Goal: Task Accomplishment & Management: Complete application form

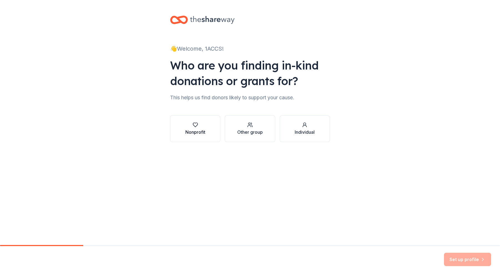
click at [187, 132] on div "Nonprofit" at bounding box center [195, 132] width 20 height 7
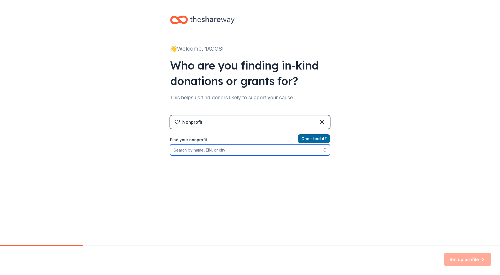
click at [219, 147] on input "Find your nonprofit" at bounding box center [250, 149] width 160 height 11
paste input "[US_EMPLOYER_IDENTIFICATION_NUMBER]"
type input "[US_EMPLOYER_IDENTIFICATION_NUMBER]"
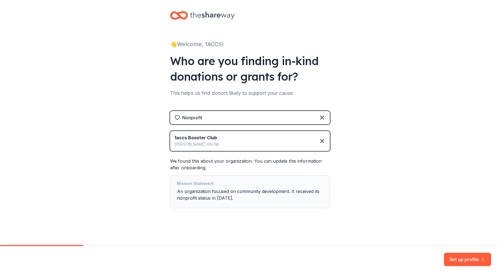
scroll to position [6, 0]
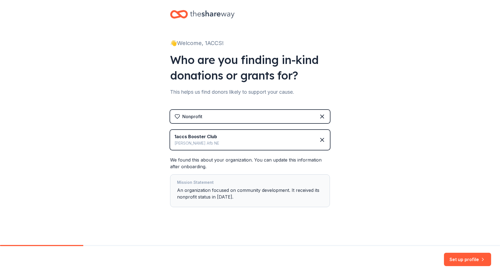
click at [214, 179] on div "Mission Statement" at bounding box center [250, 183] width 146 height 8
click at [212, 197] on div "Mission Statement An organization focused on community development. It received…" at bounding box center [250, 190] width 146 height 23
click at [453, 261] on button "Set up profile" at bounding box center [467, 258] width 47 height 13
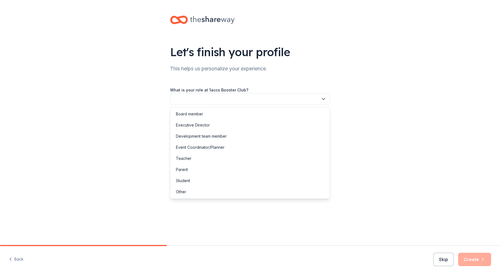
click at [215, 98] on button "button" at bounding box center [250, 99] width 160 height 12
drag, startPoint x: 186, startPoint y: 191, endPoint x: 212, endPoint y: 146, distance: 51.6
click at [222, 142] on div "Board member Executive Director Development team member Event Coordinator/Plann…" at bounding box center [250, 153] width 160 height 92
click at [202, 147] on div "Event Coordinator/Planner" at bounding box center [200, 147] width 49 height 7
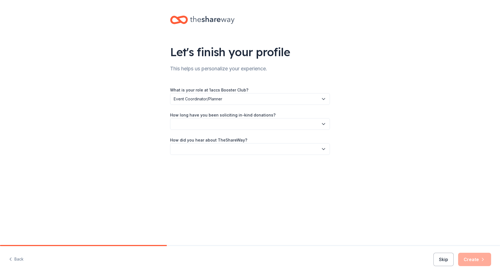
click at [202, 118] on button "button" at bounding box center [250, 124] width 160 height 12
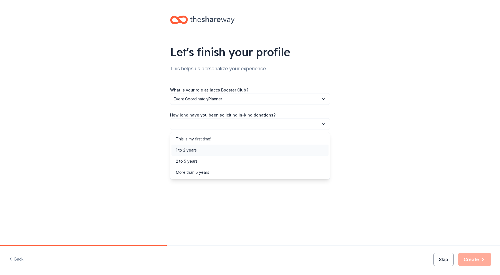
click at [194, 148] on div "1 to 2 years" at bounding box center [186, 150] width 21 height 7
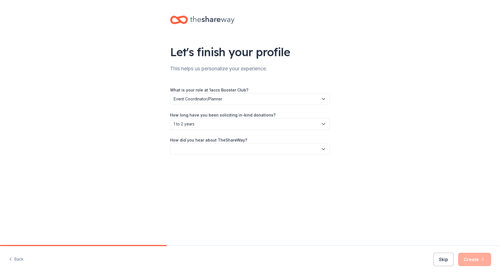
click at [211, 148] on button "button" at bounding box center [250, 149] width 160 height 12
click at [195, 175] on div "Online search" at bounding box center [188, 175] width 25 height 7
click at [465, 257] on button "Create" at bounding box center [474, 258] width 33 height 13
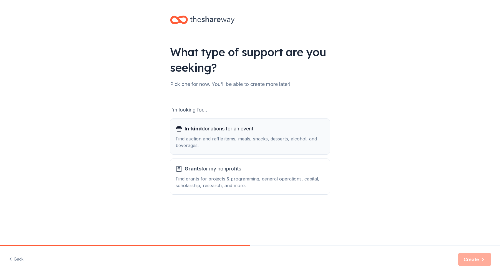
click at [214, 138] on div "Find auction and raffle items, meals, snacks, desserts, alcohol, and beverages." at bounding box center [250, 141] width 149 height 13
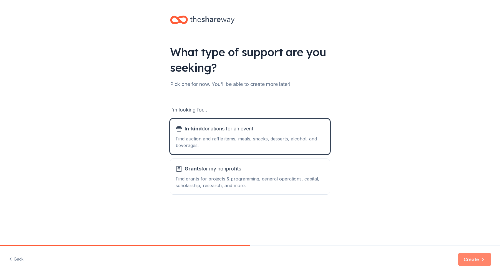
click at [469, 259] on button "Create" at bounding box center [474, 258] width 33 height 13
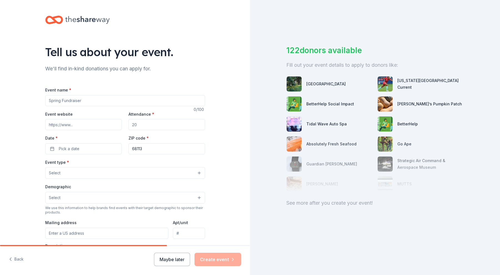
click at [75, 101] on input "Event name *" at bounding box center [125, 100] width 160 height 11
click at [72, 99] on input "Event name *" at bounding box center [125, 100] width 160 height 11
paste input "The 1st Airborne Command and Control Squadron (1 ACCS) Booster Club"
type input "The 1st Airborne Command and Control Squadron (1 ACCS) Booster Club Holiday Eve…"
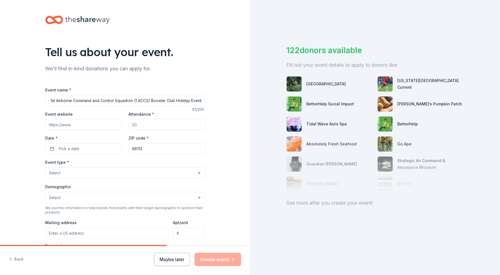
click at [159, 122] on input "Attendance *" at bounding box center [167, 124] width 77 height 11
click at [157, 123] on input "Attendance *" at bounding box center [167, 124] width 77 height 11
click at [157, 127] on input "Attendance *" at bounding box center [167, 124] width 77 height 11
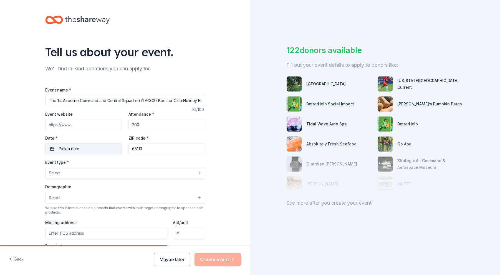
type input "200"
click at [75, 151] on span "Pick a date" at bounding box center [69, 148] width 21 height 7
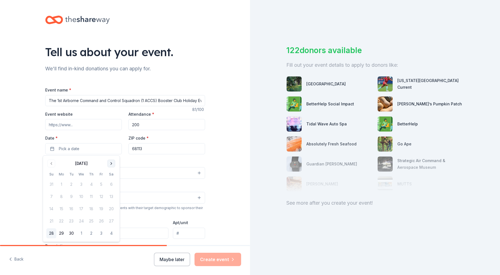
click at [111, 164] on button "Go to next month" at bounding box center [111, 163] width 8 height 8
click at [110, 163] on button "Go to next month" at bounding box center [111, 163] width 8 height 8
click at [103, 197] on button "12" at bounding box center [101, 196] width 10 height 10
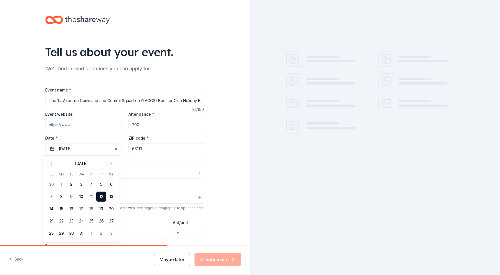
click at [145, 150] on input "68113" at bounding box center [167, 148] width 77 height 11
type input "68046"
click at [86, 170] on button "Select" at bounding box center [125, 173] width 160 height 12
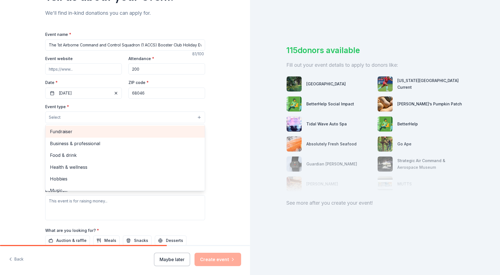
click at [61, 135] on div "Fundraiser" at bounding box center [125, 132] width 159 height 12
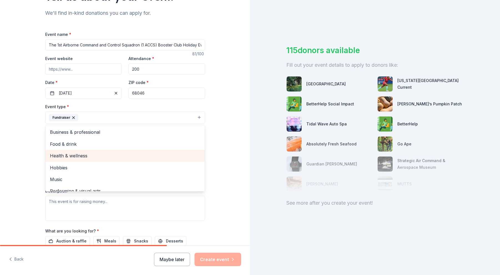
scroll to position [7, 0]
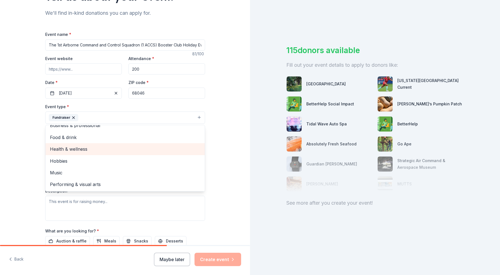
click at [72, 150] on span "Health & wellness" at bounding box center [125, 148] width 150 height 7
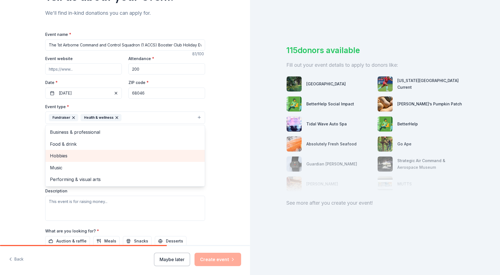
scroll to position [0, 0]
click at [230, 138] on div "Tell us about your event. We'll find in-kind donations you can apply for. Event…" at bounding box center [125, 129] width 250 height 370
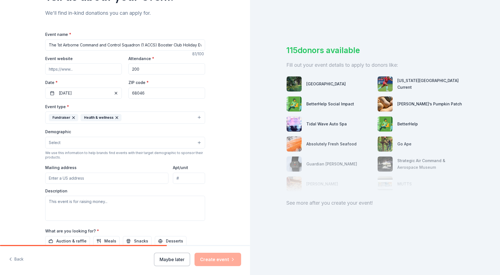
click at [74, 141] on button "Select" at bounding box center [125, 143] width 160 height 12
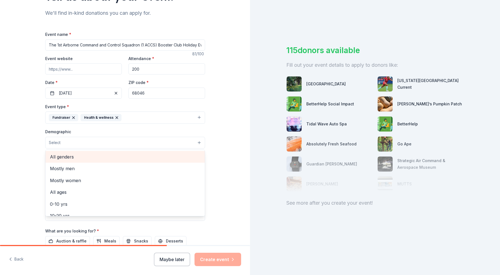
click at [69, 157] on span "All genders" at bounding box center [125, 156] width 150 height 7
click at [65, 156] on span "Mostly men" at bounding box center [125, 157] width 150 height 7
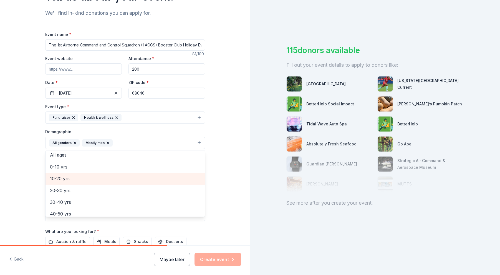
scroll to position [56, 0]
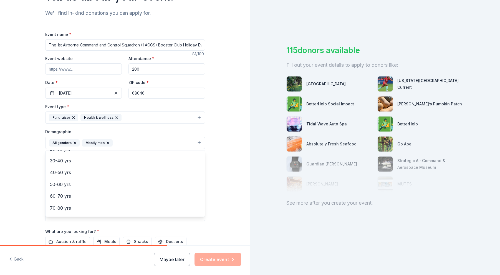
click at [36, 182] on div "Tell us about your event. We'll find in-kind donations you can apply for. Event…" at bounding box center [125, 129] width 178 height 371
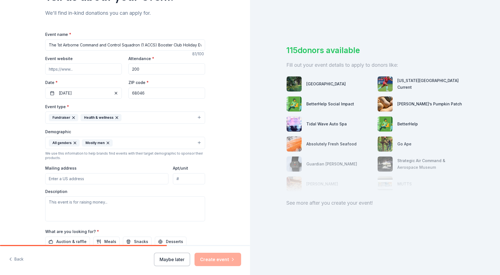
click at [79, 178] on input "Mailing address" at bounding box center [107, 178] width 124 height 11
type input "11858 South 112th Street, Papillion, NE, 68046"
click at [71, 205] on textarea at bounding box center [125, 208] width 160 height 25
paste textarea "I am currently collaborating with our Booster Club to plan the holiday party fo…"
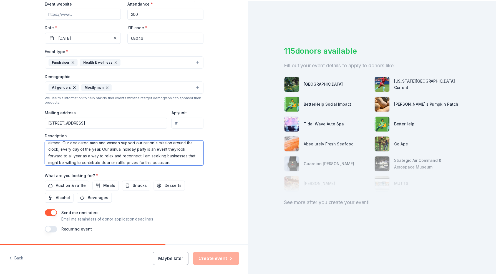
scroll to position [126, 0]
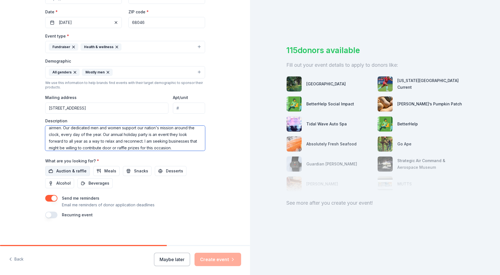
type textarea "I am currently collaborating with our Booster Club to plan the holiday party fo…"
click at [61, 170] on span "Auction & raffle" at bounding box center [71, 170] width 30 height 7
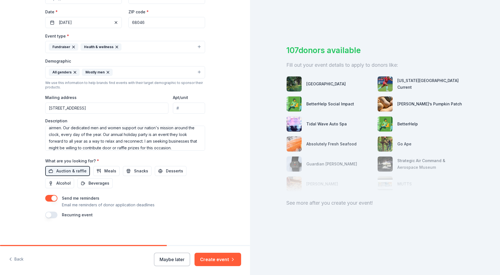
click at [51, 198] on button "button" at bounding box center [51, 198] width 12 height 7
click at [214, 260] on button "Create event" at bounding box center [218, 258] width 47 height 13
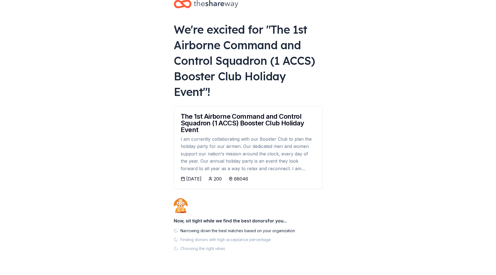
scroll to position [27, 0]
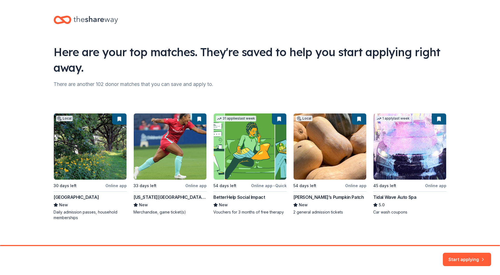
click at [233, 144] on div "Local 30 days left Online app Fontenelle Forest New Daily admission passes, hou…" at bounding box center [250, 166] width 393 height 107
click at [453, 257] on button "Start applying" at bounding box center [467, 256] width 48 height 13
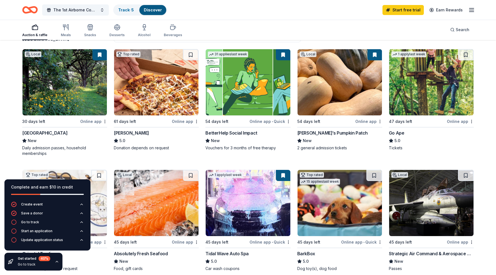
scroll to position [56, 0]
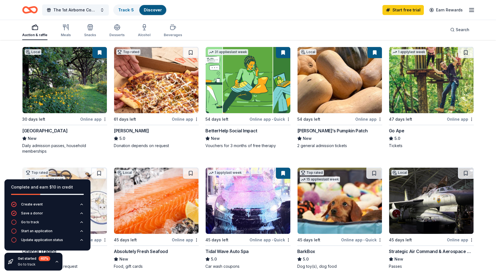
click at [59, 77] on img at bounding box center [64, 80] width 84 height 66
click at [150, 88] on img at bounding box center [156, 80] width 84 height 66
click at [189, 52] on button at bounding box center [191, 52] width 16 height 11
click at [240, 77] on img at bounding box center [248, 80] width 84 height 66
click at [346, 74] on img at bounding box center [340, 80] width 84 height 66
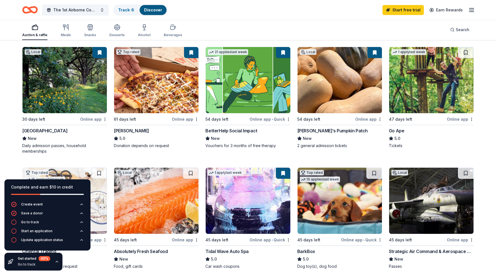
click at [419, 89] on img at bounding box center [431, 80] width 84 height 66
click at [57, 261] on icon "button" at bounding box center [57, 261] width 4 height 4
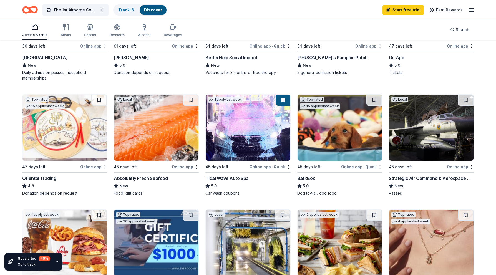
scroll to position [139, 0]
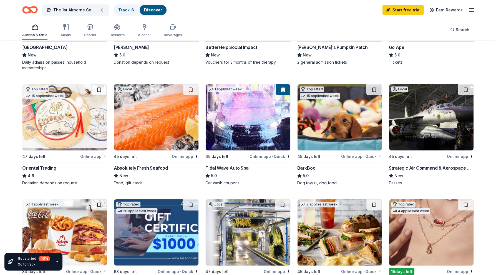
click at [175, 116] on img at bounding box center [156, 117] width 84 height 66
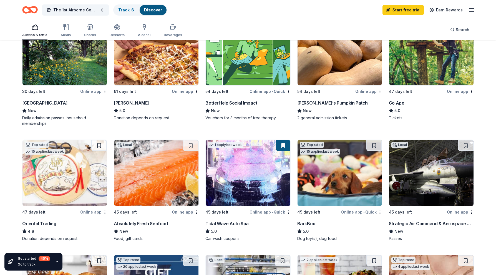
scroll to position [111, 0]
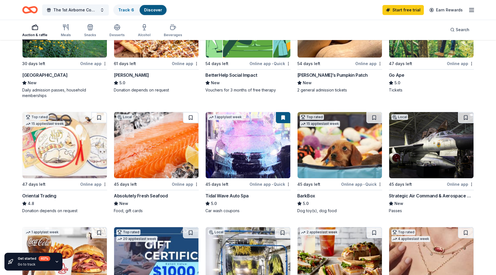
click at [193, 113] on button at bounding box center [191, 117] width 16 height 11
click at [246, 152] on img at bounding box center [248, 145] width 84 height 66
click at [325, 147] on img at bounding box center [340, 145] width 84 height 66
click at [372, 116] on button at bounding box center [375, 117] width 16 height 11
click at [424, 153] on img at bounding box center [431, 145] width 84 height 66
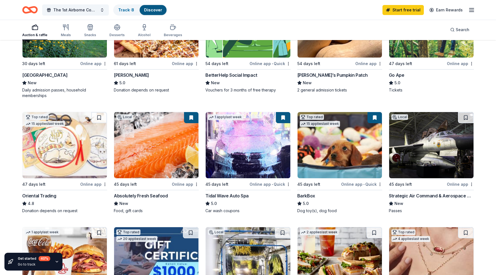
drag, startPoint x: 464, startPoint y: 113, endPoint x: 461, endPoint y: 118, distance: 5.7
click at [464, 113] on button at bounding box center [466, 117] width 16 height 11
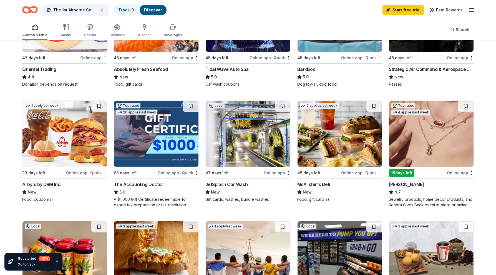
scroll to position [250, 0]
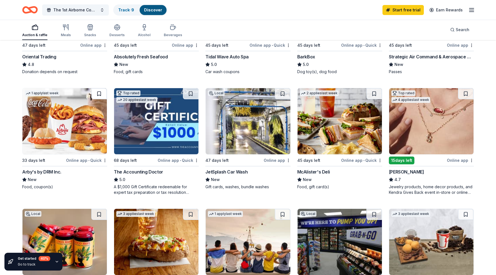
click at [98, 93] on button at bounding box center [99, 93] width 16 height 11
drag, startPoint x: 147, startPoint y: 121, endPoint x: 131, endPoint y: 191, distance: 71.8
click at [131, 191] on div "A $1,000 Gift Certificate redeemable for expert tax preparation or tax resoluti…" at bounding box center [156, 189] width 85 height 11
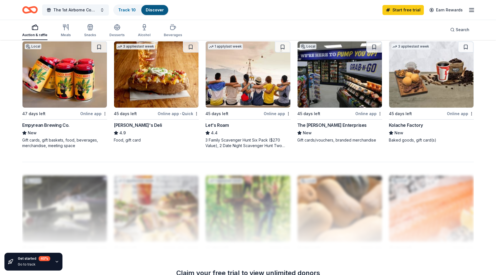
scroll to position [416, 0]
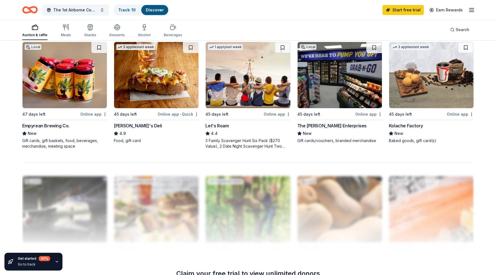
drag, startPoint x: 295, startPoint y: 126, endPoint x: 350, endPoint y: 129, distance: 55.3
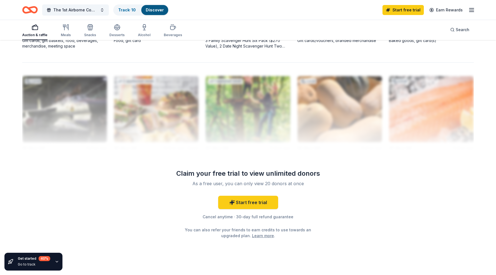
scroll to position [527, 0]
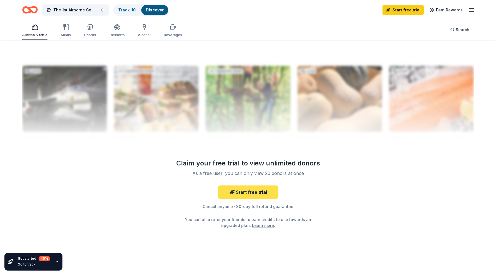
click at [244, 190] on link "Start free trial" at bounding box center [248, 191] width 60 height 13
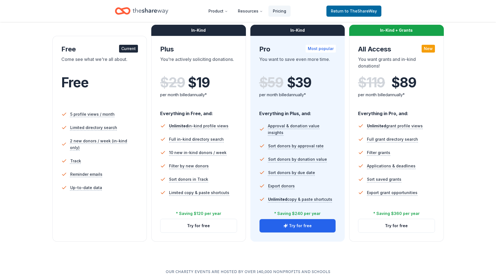
scroll to position [28, 0]
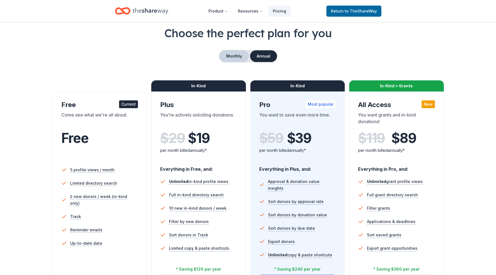
click at [235, 58] on button "Monthly" at bounding box center [234, 56] width 30 height 12
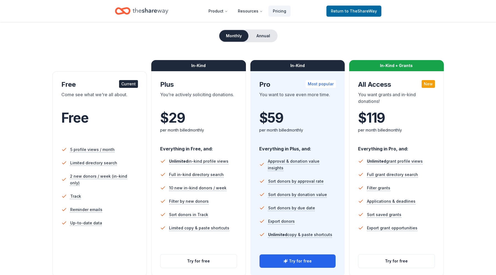
scroll to position [0, 0]
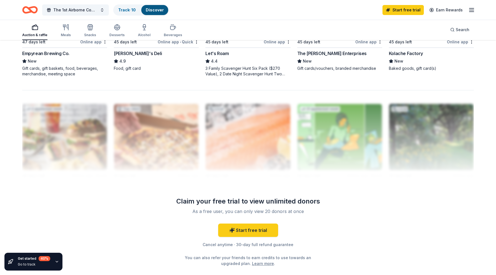
scroll to position [499, 0]
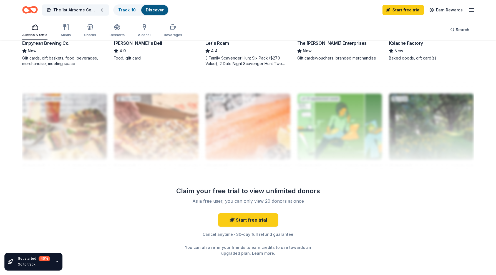
click at [471, 11] on icon "button" at bounding box center [471, 10] width 7 height 7
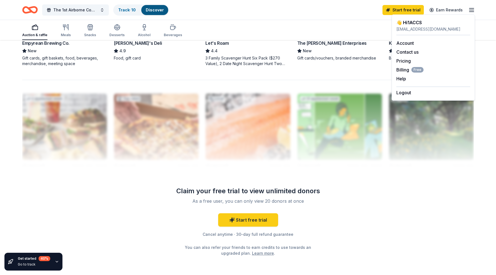
drag, startPoint x: 404, startPoint y: 44, endPoint x: 396, endPoint y: 71, distance: 28.0
drag, startPoint x: 396, startPoint y: 71, endPoint x: 401, endPoint y: 70, distance: 5.0
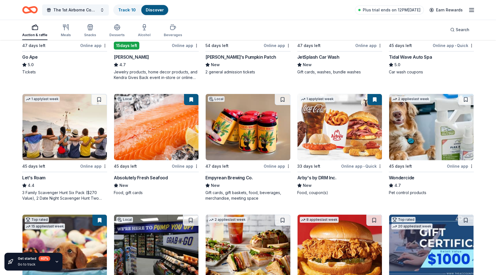
scroll to position [250, 0]
click at [429, 141] on img at bounding box center [431, 127] width 84 height 66
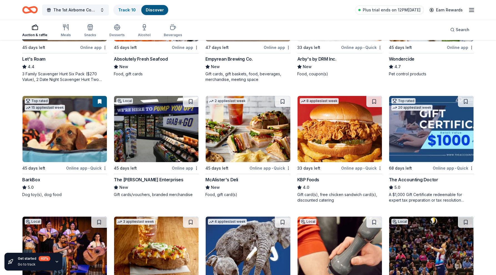
scroll to position [389, 0]
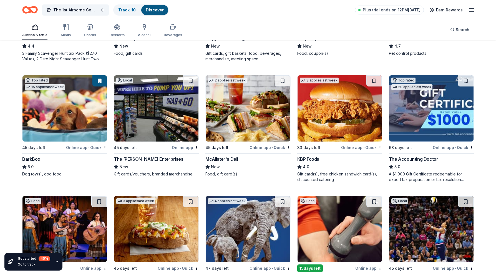
click at [52, 116] on img at bounding box center [64, 108] width 84 height 66
drag, startPoint x: 244, startPoint y: 114, endPoint x: 231, endPoint y: 107, distance: 14.5
click at [231, 107] on img at bounding box center [248, 108] width 84 height 66
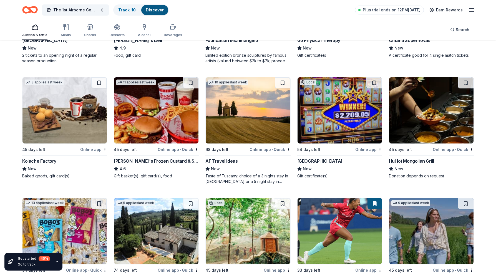
scroll to position [639, 0]
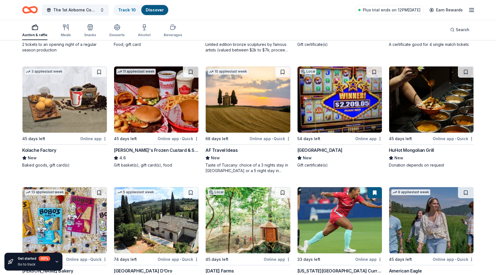
click at [246, 111] on img at bounding box center [248, 99] width 84 height 66
click at [333, 106] on img at bounding box center [340, 99] width 84 height 66
click at [420, 108] on img at bounding box center [431, 99] width 84 height 66
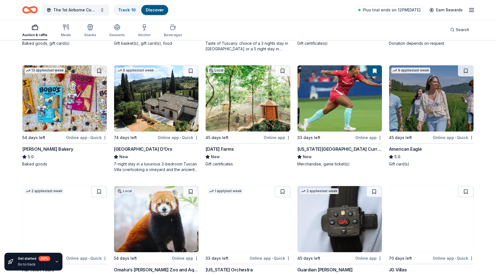
scroll to position [777, 0]
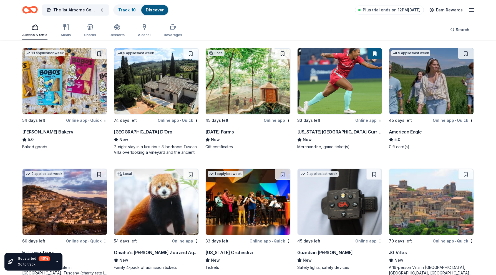
click at [53, 91] on img at bounding box center [64, 81] width 84 height 66
click at [164, 97] on img at bounding box center [156, 81] width 84 height 66
click at [237, 79] on img at bounding box center [248, 81] width 84 height 66
click at [335, 84] on img at bounding box center [340, 81] width 84 height 66
drag, startPoint x: 423, startPoint y: 79, endPoint x: 413, endPoint y: 80, distance: 10.1
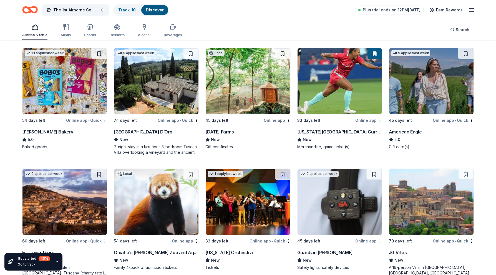
click at [413, 80] on img at bounding box center [431, 81] width 84 height 66
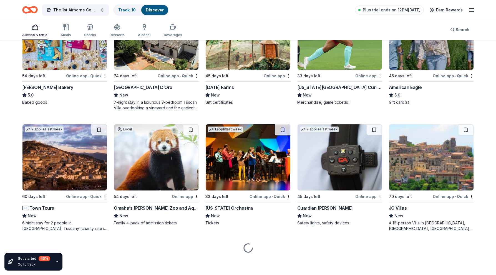
scroll to position [823, 0]
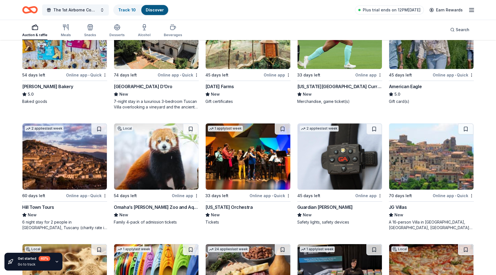
drag, startPoint x: 327, startPoint y: 157, endPoint x: 310, endPoint y: 163, distance: 17.2
click at [310, 163] on img at bounding box center [340, 156] width 84 height 66
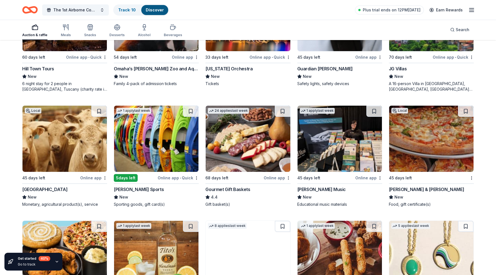
scroll to position [962, 0]
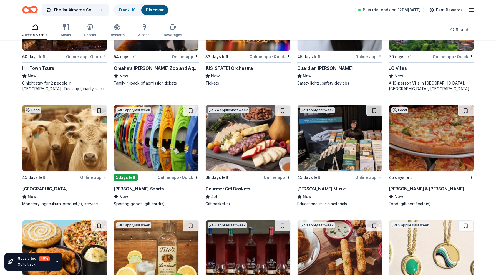
click at [47, 136] on img at bounding box center [64, 138] width 84 height 66
click at [174, 144] on img at bounding box center [156, 138] width 84 height 66
click at [324, 146] on img at bounding box center [340, 138] width 84 height 66
click at [430, 151] on img at bounding box center [431, 138] width 84 height 66
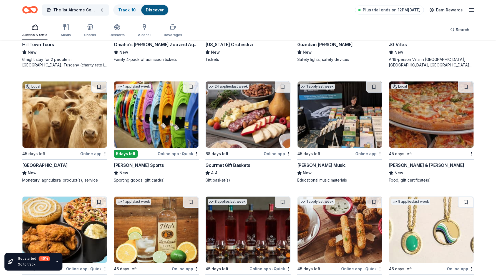
scroll to position [1053, 0]
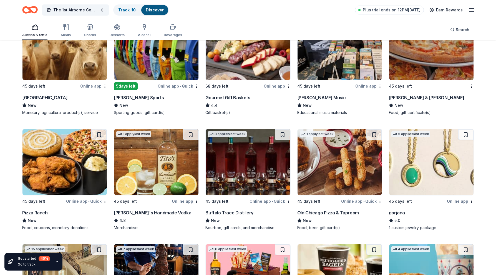
click at [51, 167] on img at bounding box center [64, 162] width 84 height 66
click at [167, 157] on img at bounding box center [156, 162] width 84 height 66
click at [240, 170] on img at bounding box center [248, 162] width 84 height 66
click at [344, 175] on img at bounding box center [340, 162] width 84 height 66
click at [435, 181] on img at bounding box center [431, 162] width 84 height 66
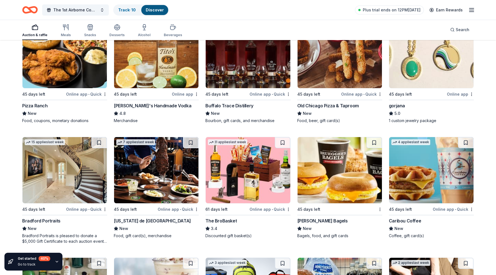
scroll to position [1191, 0]
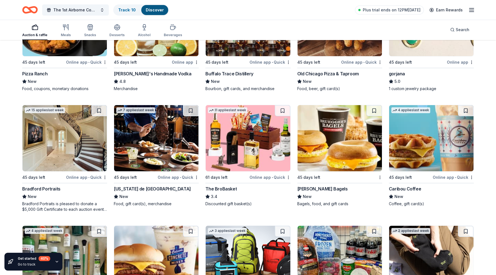
click at [149, 149] on img at bounding box center [156, 138] width 84 height 66
click at [231, 156] on img at bounding box center [248, 138] width 84 height 66
click at [334, 152] on img at bounding box center [340, 138] width 84 height 66
click at [441, 148] on img at bounding box center [431, 138] width 84 height 66
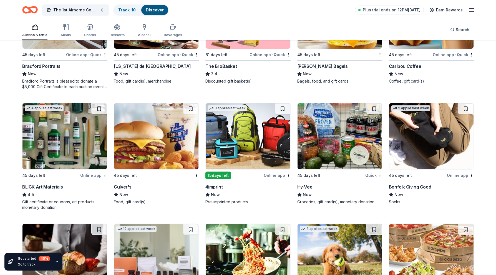
scroll to position [1324, 0]
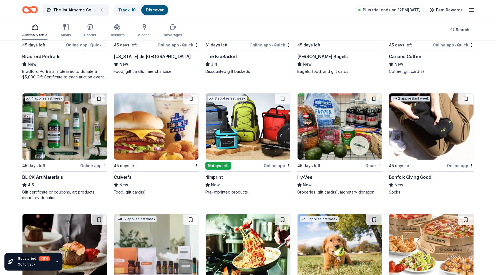
click at [68, 129] on img at bounding box center [64, 126] width 84 height 66
click at [178, 102] on img at bounding box center [156, 126] width 84 height 66
click at [236, 125] on img at bounding box center [248, 126] width 84 height 66
click at [412, 142] on img at bounding box center [431, 126] width 84 height 66
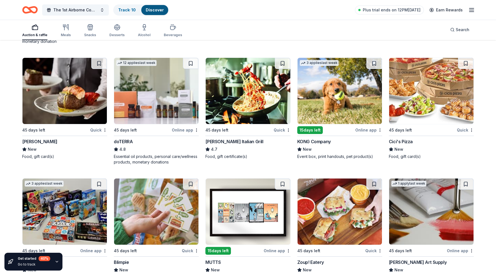
scroll to position [1474, 0]
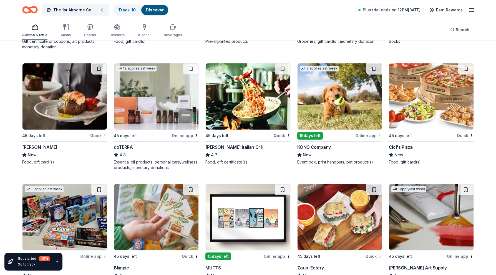
click at [51, 94] on img at bounding box center [64, 96] width 84 height 66
click at [155, 105] on img at bounding box center [156, 96] width 84 height 66
click at [238, 98] on img at bounding box center [248, 96] width 84 height 66
click at [327, 108] on img at bounding box center [340, 96] width 84 height 66
click at [420, 93] on img at bounding box center [431, 96] width 84 height 66
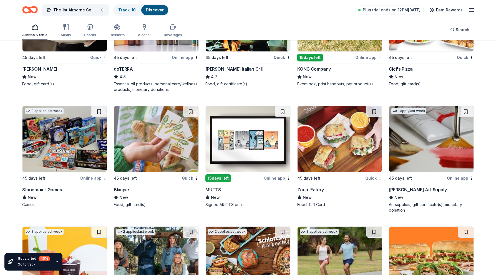
scroll to position [1557, 0]
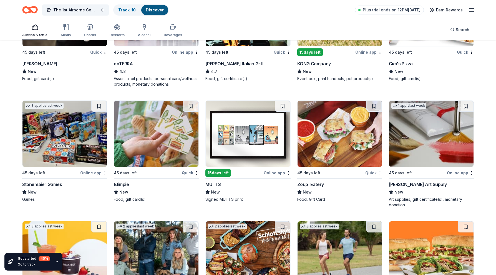
click at [68, 144] on img at bounding box center [64, 134] width 84 height 66
click at [161, 138] on img at bounding box center [156, 134] width 84 height 66
click at [248, 123] on img at bounding box center [248, 134] width 84 height 66
click at [351, 124] on img at bounding box center [340, 134] width 84 height 66
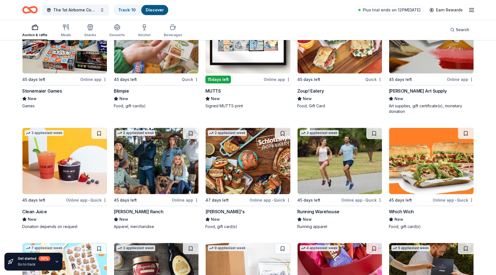
scroll to position [1668, 0]
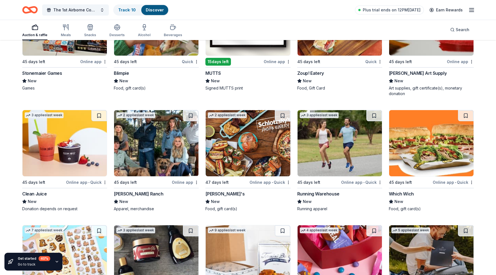
click at [355, 146] on img at bounding box center [340, 143] width 84 height 66
click at [239, 143] on img at bounding box center [248, 143] width 84 height 66
click at [148, 145] on img at bounding box center [156, 143] width 84 height 66
click at [50, 153] on img at bounding box center [64, 143] width 84 height 66
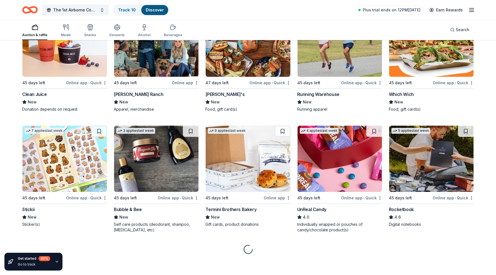
scroll to position [1770, 0]
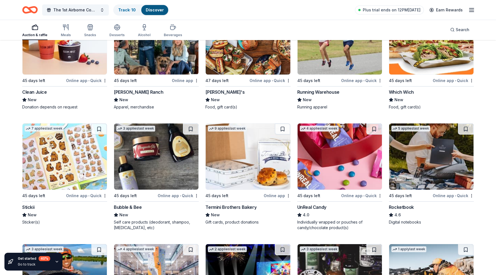
click at [59, 164] on img at bounding box center [64, 156] width 84 height 66
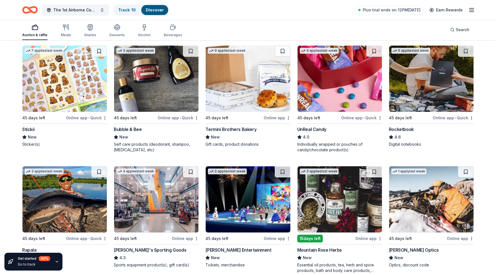
scroll to position [1853, 0]
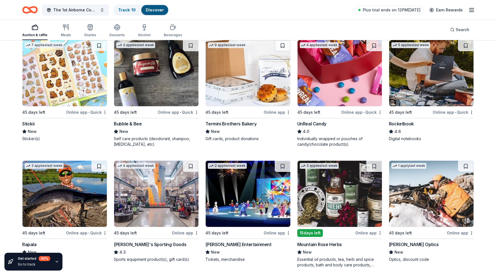
click at [155, 83] on img at bounding box center [156, 73] width 84 height 66
click at [238, 77] on img at bounding box center [248, 73] width 84 height 66
click at [324, 77] on img at bounding box center [340, 73] width 84 height 66
click at [413, 88] on img at bounding box center [431, 73] width 84 height 66
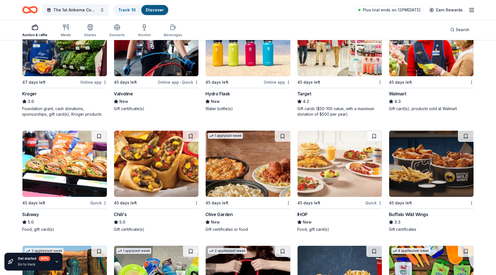
scroll to position [2413, 0]
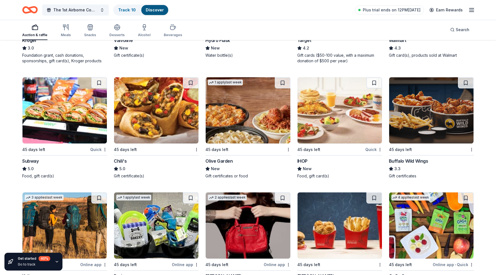
click at [429, 99] on img at bounding box center [431, 110] width 84 height 66
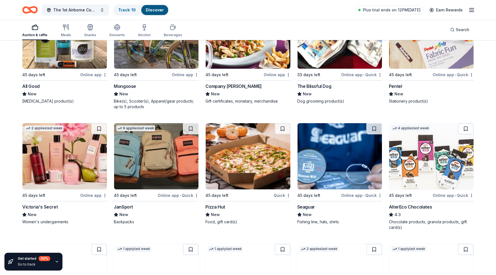
scroll to position [2829, 0]
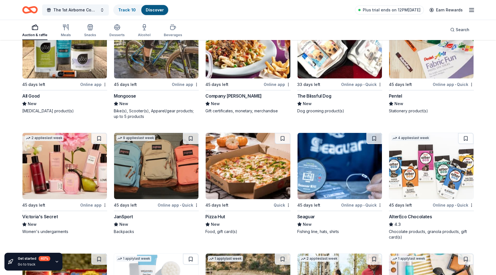
drag, startPoint x: 46, startPoint y: 175, endPoint x: 253, endPoint y: 163, distance: 206.6
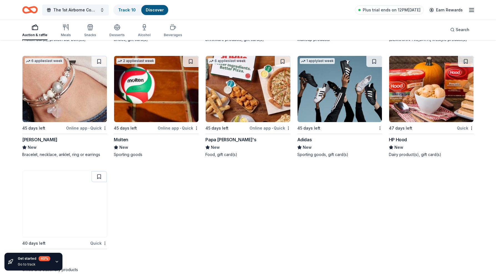
scroll to position [4097, 0]
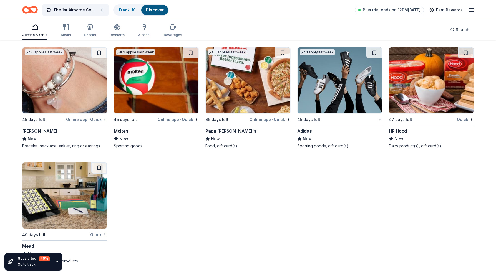
click at [259, 89] on img at bounding box center [248, 80] width 84 height 66
click at [480, 9] on div "The 1st Airborne Command and Control Squadron (1 ACCS) Booster Club Holiday Eve…" at bounding box center [248, 10] width 496 height 20
click at [412, 11] on span "Plus trial ends on 12PM, 10/5" at bounding box center [392, 10] width 58 height 7
click at [480, 11] on div "The 1st Airborne Command and Control Squadron (1 ACCS) Booster Club Holiday Eve…" at bounding box center [248, 10] width 496 height 20
click at [474, 10] on icon "button" at bounding box center [471, 10] width 7 height 7
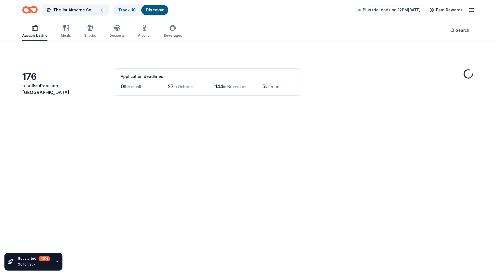
scroll to position [4097, 0]
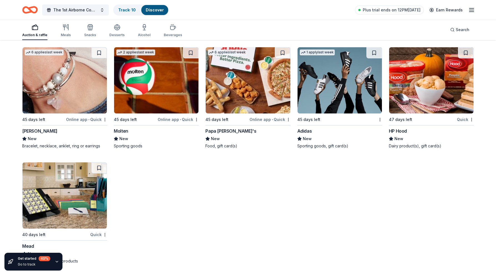
click at [474, 10] on line "button" at bounding box center [472, 10] width 4 height 0
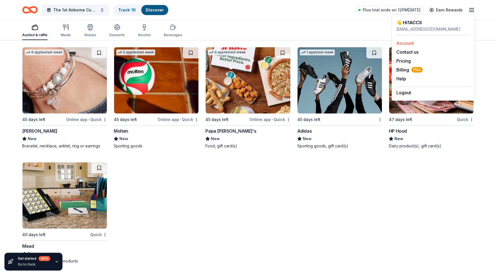
click at [405, 41] on link "Account" at bounding box center [404, 43] width 17 height 6
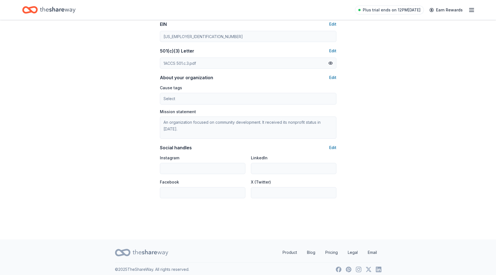
scroll to position [263, 0]
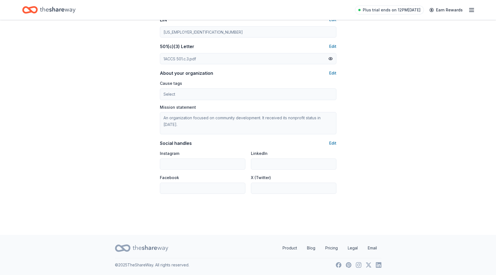
click at [473, 9] on icon "button" at bounding box center [471, 10] width 7 height 7
click at [405, 61] on link "Pricing" at bounding box center [403, 61] width 14 height 6
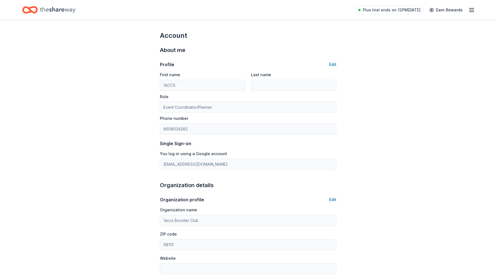
scroll to position [263, 0]
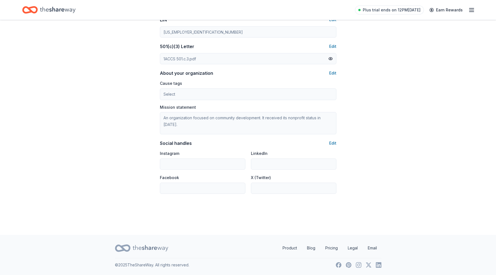
click at [471, 10] on line "button" at bounding box center [472, 10] width 4 height 0
click at [403, 70] on span "Billing Plus" at bounding box center [409, 69] width 26 height 7
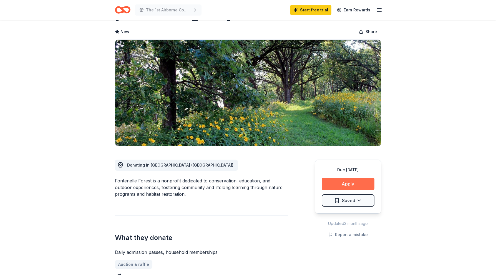
scroll to position [56, 0]
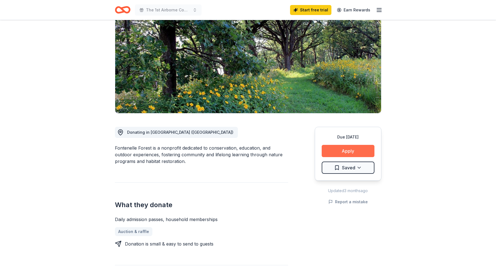
click at [349, 150] on button "Apply" at bounding box center [348, 151] width 53 height 12
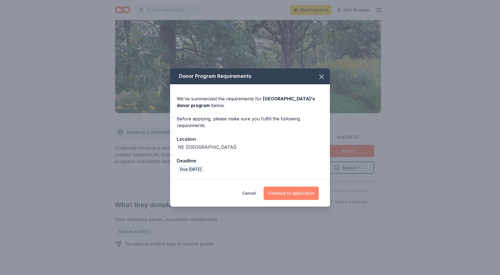
click at [286, 196] on button "Continue to application" at bounding box center [291, 192] width 55 height 13
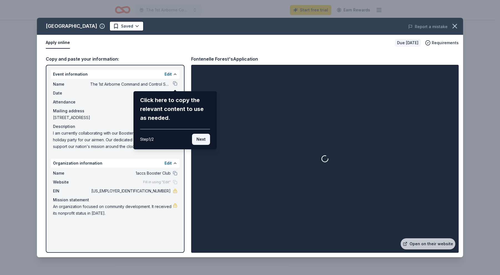
click at [202, 140] on button "Next" at bounding box center [201, 139] width 18 height 11
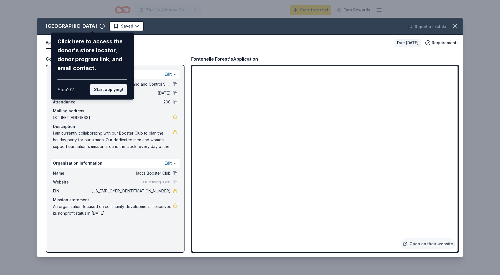
click at [111, 91] on button "Start applying!" at bounding box center [109, 89] width 38 height 11
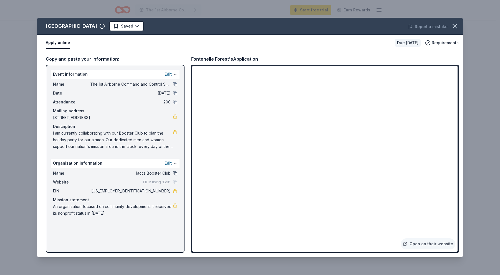
click at [174, 173] on button at bounding box center [175, 173] width 4 height 4
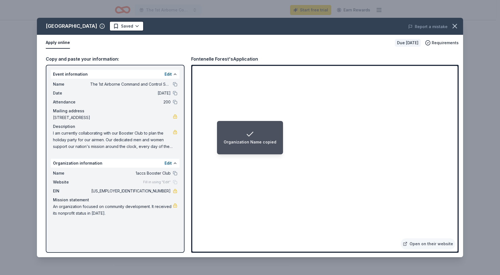
click at [114, 115] on span "[STREET_ADDRESS]" at bounding box center [113, 117] width 120 height 7
click at [112, 121] on span "[STREET_ADDRESS]" at bounding box center [113, 117] width 120 height 7
click at [112, 121] on span "11858 South 112th Street, Papillion, NE 68046" at bounding box center [113, 117] width 120 height 7
click at [110, 117] on span "11858 South 112th Street, Papillion, NE 68046" at bounding box center [113, 117] width 120 height 7
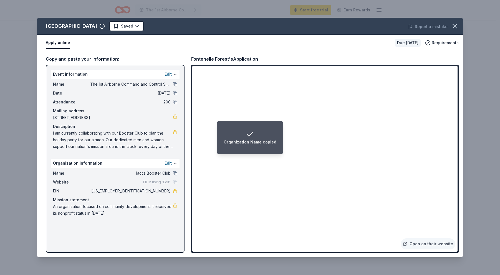
click at [110, 117] on span "11858 South 112th Street, Papillion, NE 68046" at bounding box center [113, 117] width 120 height 7
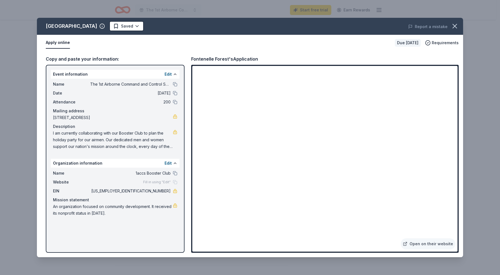
click at [82, 140] on span "I am currently collaborating with our Booster Club to plan the holiday party fo…" at bounding box center [113, 140] width 120 height 20
click at [453, 25] on icon "button" at bounding box center [455, 26] width 4 height 4
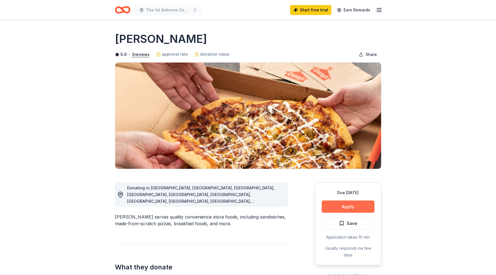
click at [347, 207] on button "Apply" at bounding box center [348, 206] width 53 height 12
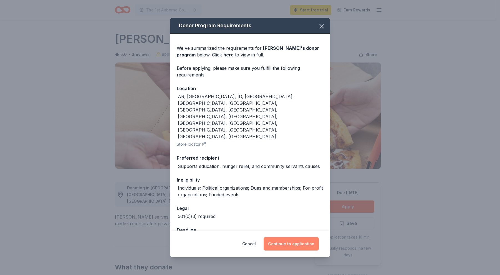
click at [286, 237] on button "Continue to application" at bounding box center [291, 243] width 55 height 13
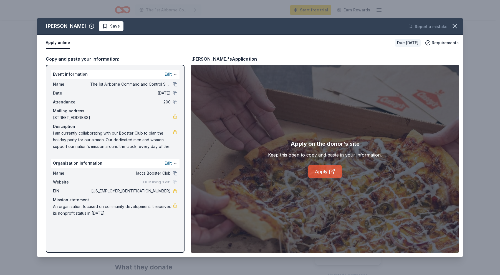
click at [318, 170] on link "Apply" at bounding box center [325, 171] width 34 height 13
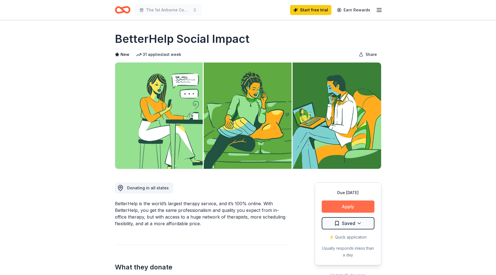
click at [358, 207] on button "Apply" at bounding box center [348, 206] width 53 height 12
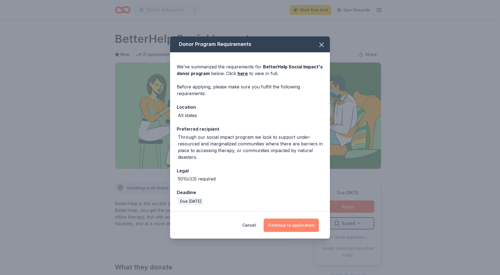
click at [281, 225] on button "Continue to application" at bounding box center [291, 224] width 55 height 13
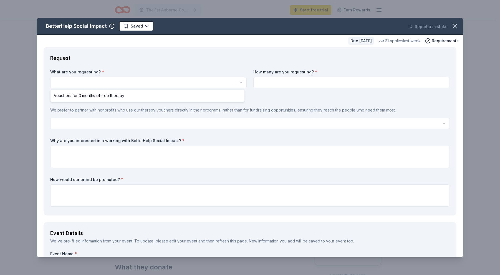
click at [114, 80] on html "The 1st Airborne Command and Control Squadron (1 ACCS) Booster Club Holiday Eve…" at bounding box center [250, 137] width 500 height 275
select select "Vouchers for 3 months of free therapy"
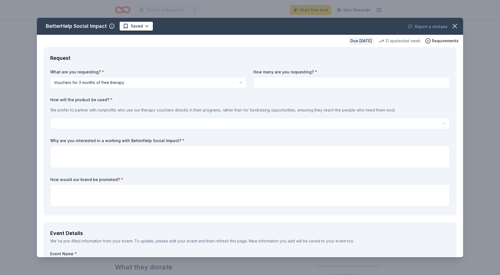
click at [324, 88] on div "What are you requesting? * Vouchers for 3 months of free therapy Vouchers for 3…" at bounding box center [250, 138] width 400 height 139
click at [322, 82] on input at bounding box center [352, 82] width 197 height 11
type input "2"
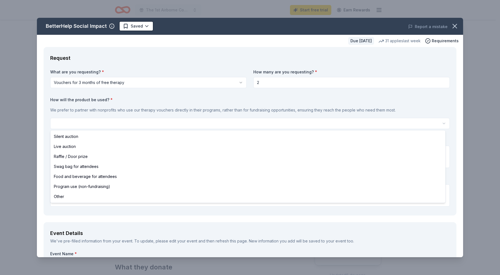
click at [132, 125] on html "The 1st Airborne Command and Control Squadron (1 ACCS) Booster Club Holiday Eve…" at bounding box center [250, 137] width 500 height 275
select select "raffleDoorPrize"
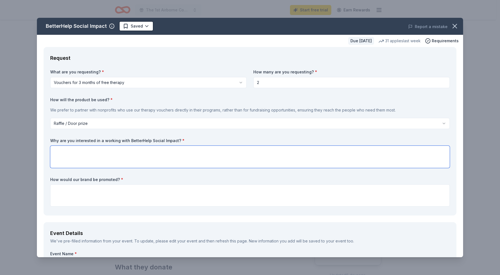
click at [104, 159] on textarea at bounding box center [250, 156] width 400 height 22
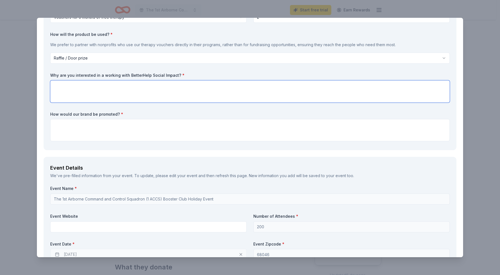
scroll to position [56, 0]
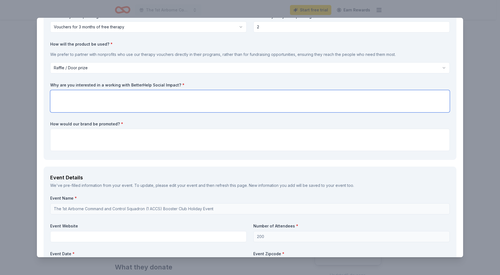
click at [96, 104] on textarea at bounding box center [250, 101] width 400 height 22
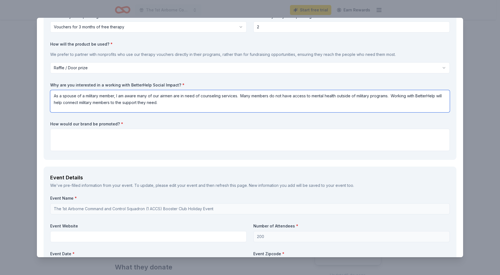
click at [171, 99] on textarea "As a spouse of a military member, I am aware many of our airmen are in need of …" at bounding box center [250, 101] width 400 height 22
paste textarea "the spouse of a military service member, I recognize that numerous airmen requi…"
type textarea "As the spouse of a military service member, I recognize that numerous airmen re…"
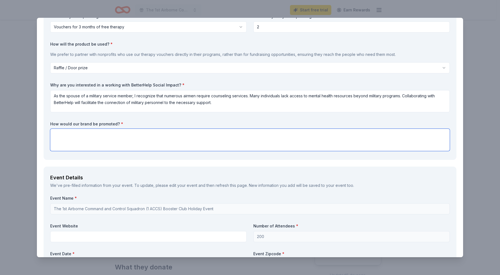
click at [147, 142] on textarea at bounding box center [250, 140] width 400 height 22
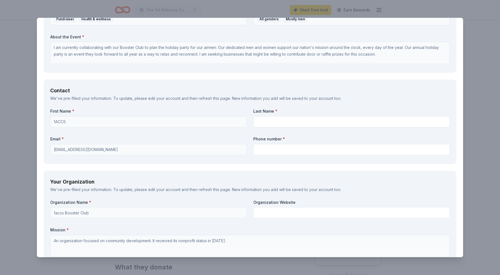
scroll to position [333, 0]
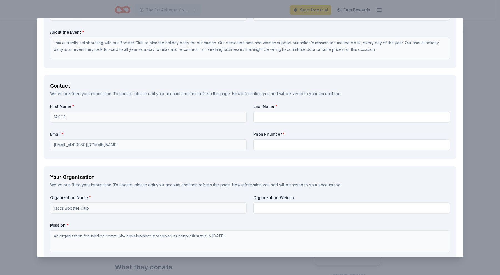
type textarea "Advertised on our donors board."
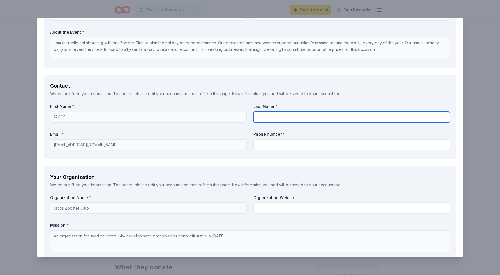
click at [272, 117] on input "text" at bounding box center [352, 116] width 197 height 11
type input "Rebecca Barwikowski"
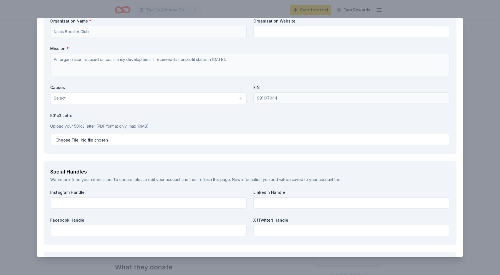
scroll to position [528, 0]
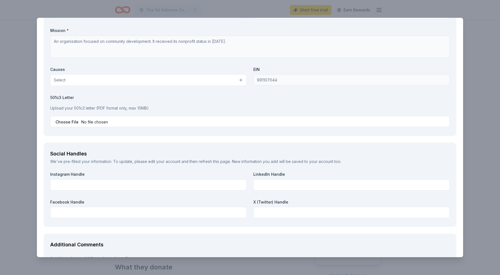
type input "8608034282"
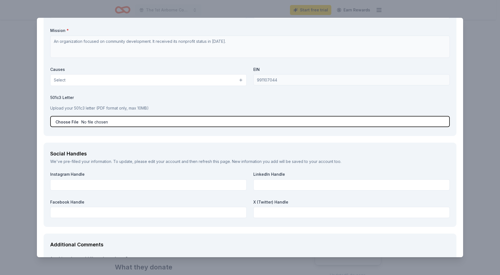
click at [64, 124] on input "file" at bounding box center [250, 121] width 400 height 11
type input "C:\fakepath\1ACCS 501.c.3.pdf"
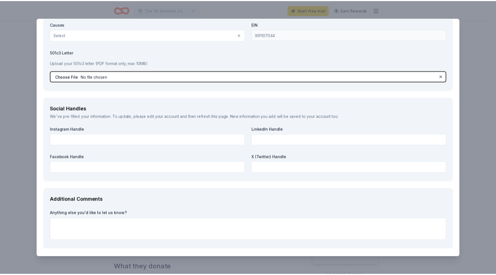
scroll to position [594, 0]
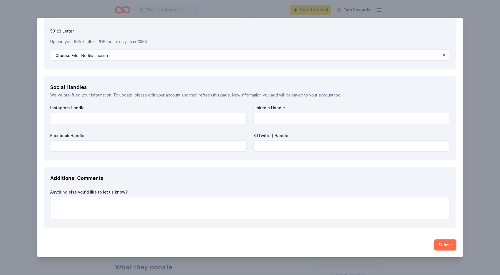
click at [440, 243] on button "Submit" at bounding box center [446, 244] width 22 height 11
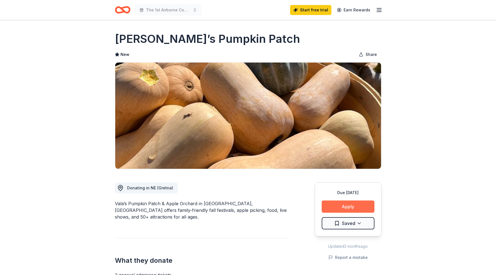
click at [351, 206] on button "Apply" at bounding box center [348, 206] width 53 height 12
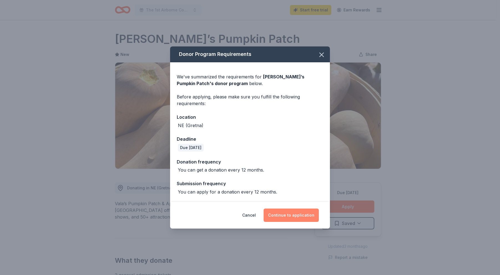
click at [288, 212] on button "Continue to application" at bounding box center [291, 214] width 55 height 13
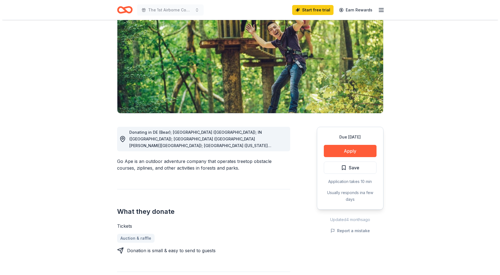
scroll to position [111, 0]
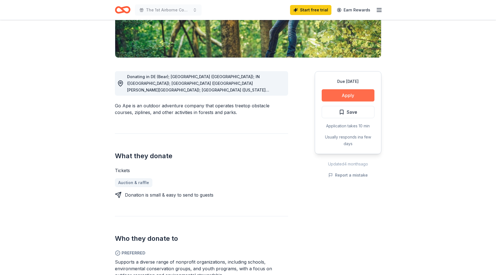
click at [339, 96] on button "Apply" at bounding box center [348, 95] width 53 height 12
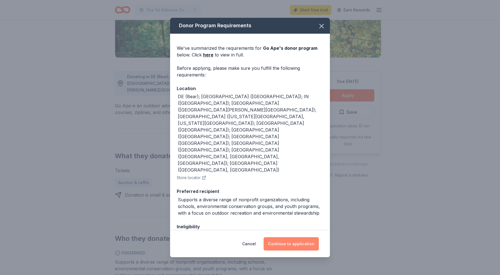
click at [280, 242] on button "Continue to application" at bounding box center [291, 243] width 55 height 13
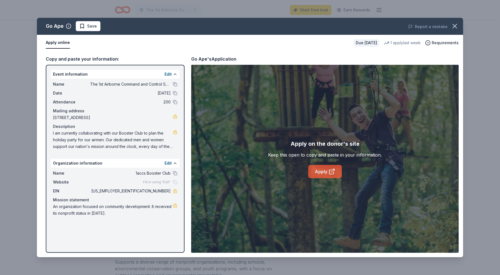
click at [323, 170] on link "Apply" at bounding box center [325, 171] width 34 height 13
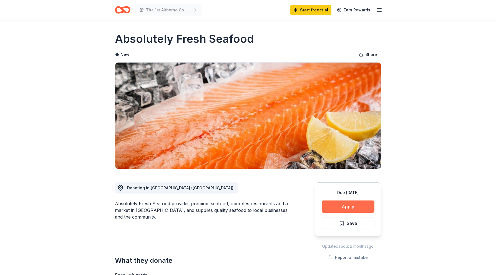
click at [345, 203] on button "Apply" at bounding box center [348, 206] width 53 height 12
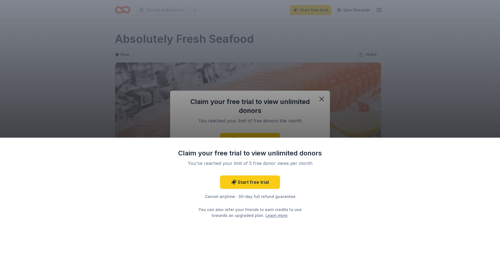
click at [433, 106] on div "Claim your free trial to view unlimited donors You've reached your limit of 5 f…" at bounding box center [250, 137] width 500 height 275
click at [282, 105] on div "Claim your free trial to view unlimited donors You've reached your limit of 5 f…" at bounding box center [250, 137] width 500 height 275
click at [319, 101] on div "Claim your free trial to view unlimited donors You've reached your limit of 5 f…" at bounding box center [250, 137] width 500 height 275
click at [457, 104] on div "Claim your free trial to view unlimited donors You've reached your limit of 5 f…" at bounding box center [250, 137] width 500 height 275
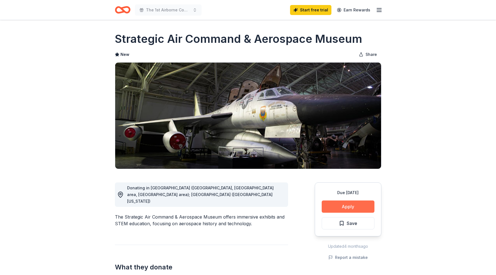
click at [347, 204] on button "Apply" at bounding box center [348, 206] width 53 height 12
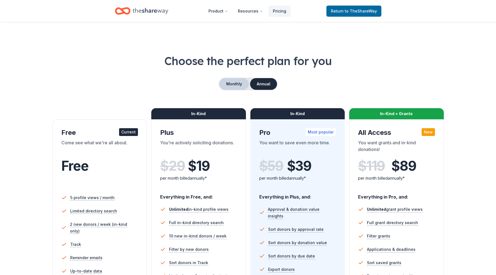
click at [232, 83] on button "Monthly" at bounding box center [234, 84] width 30 height 12
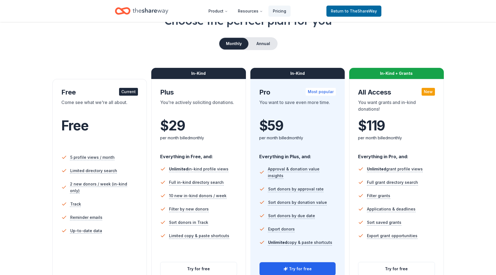
scroll to position [83, 0]
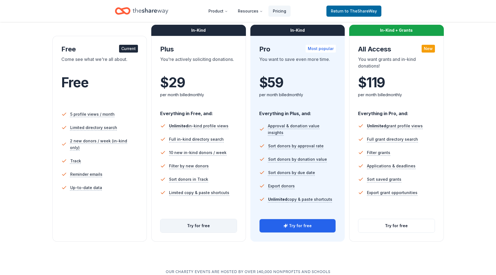
click at [193, 226] on button "Try for free" at bounding box center [198, 225] width 76 height 13
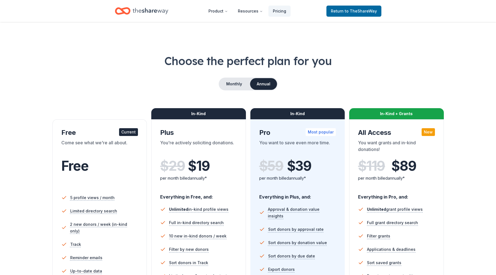
click at [158, 11] on icon "Home" at bounding box center [151, 11] width 36 height 6
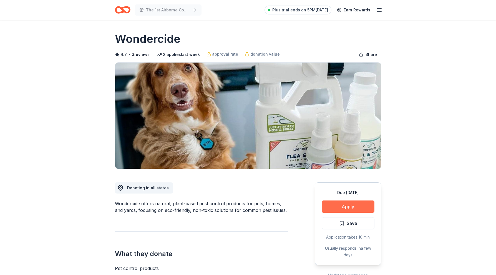
click at [348, 209] on button "Apply" at bounding box center [348, 206] width 53 height 12
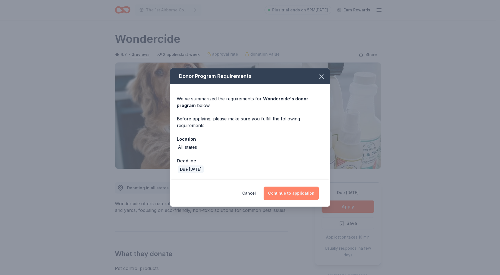
click at [295, 195] on button "Continue to application" at bounding box center [291, 192] width 55 height 13
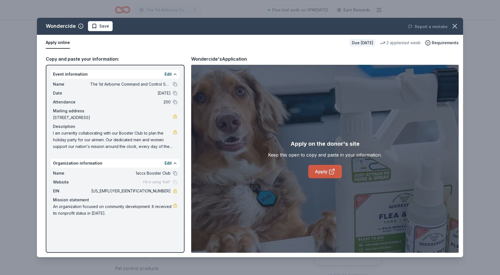
click at [320, 172] on link "Apply" at bounding box center [325, 171] width 34 height 13
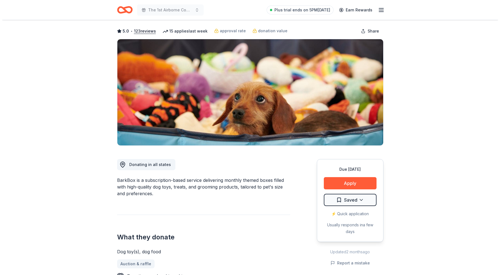
scroll to position [56, 0]
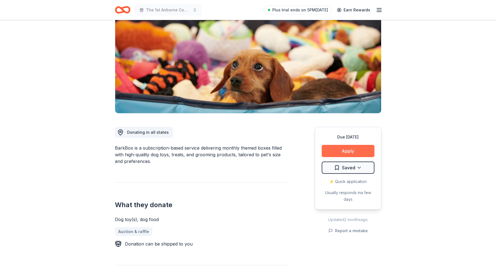
click at [370, 153] on button "Apply" at bounding box center [348, 151] width 53 height 12
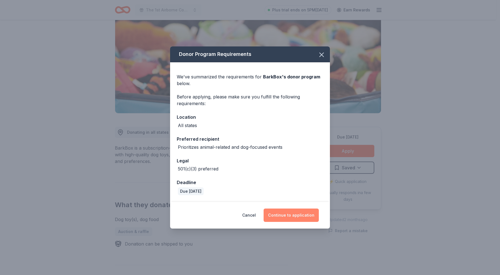
click at [291, 221] on button "Continue to application" at bounding box center [291, 214] width 55 height 13
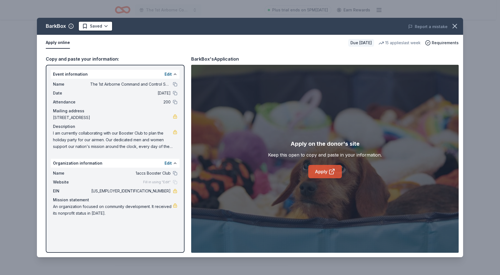
click at [319, 171] on link "Apply" at bounding box center [325, 171] width 34 height 13
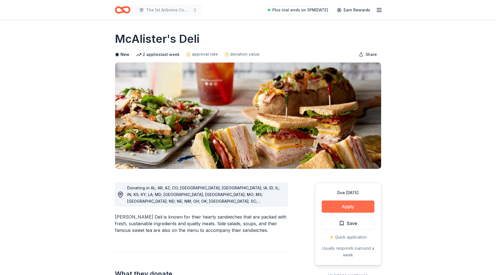
click at [356, 209] on button "Apply" at bounding box center [348, 206] width 53 height 12
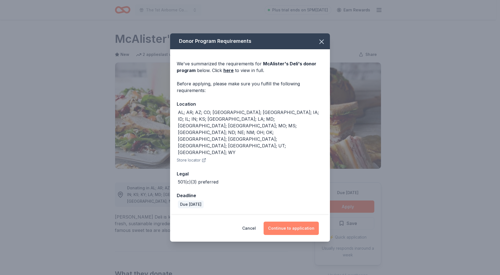
click at [285, 221] on button "Continue to application" at bounding box center [291, 227] width 55 height 13
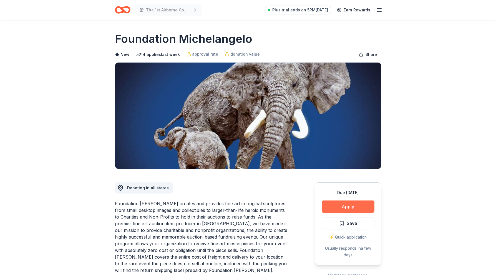
click at [341, 201] on button "Apply" at bounding box center [348, 206] width 53 height 12
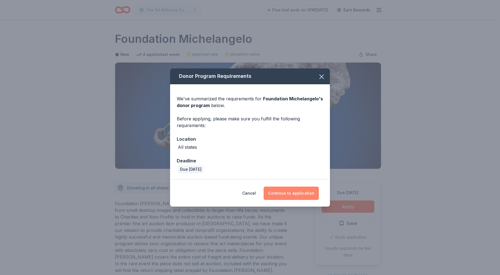
click at [285, 195] on button "Continue to application" at bounding box center [291, 192] width 55 height 13
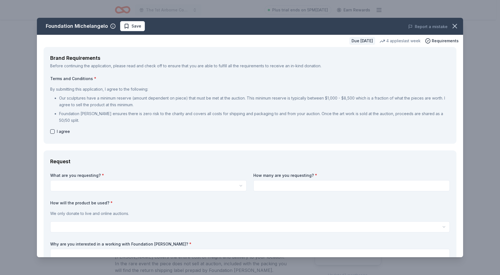
click at [101, 187] on html "The 1st Airborne Command and Control Squadron (1 ACCS) Booster Club Holiday Eve…" at bounding box center [250, 137] width 500 height 275
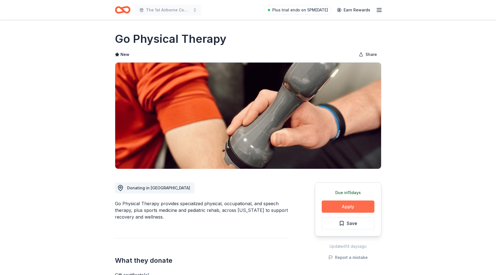
click at [338, 202] on button "Apply" at bounding box center [348, 206] width 53 height 12
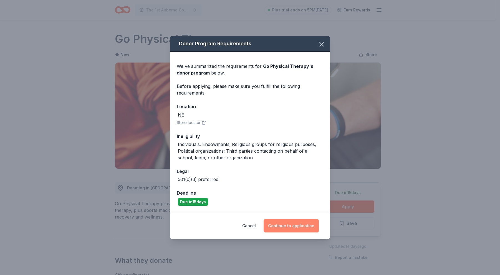
click at [281, 227] on button "Continue to application" at bounding box center [291, 225] width 55 height 13
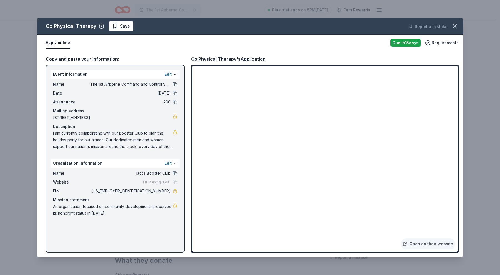
click at [176, 85] on button at bounding box center [175, 84] width 4 height 4
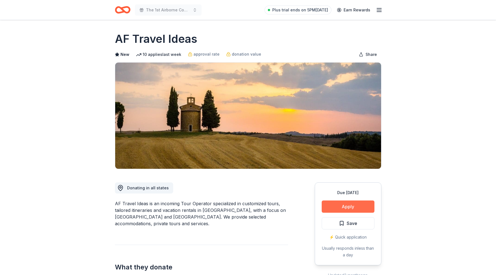
click at [332, 207] on button "Apply" at bounding box center [348, 206] width 53 height 12
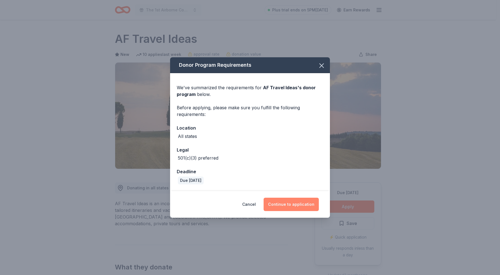
click at [281, 205] on button "Continue to application" at bounding box center [291, 203] width 55 height 13
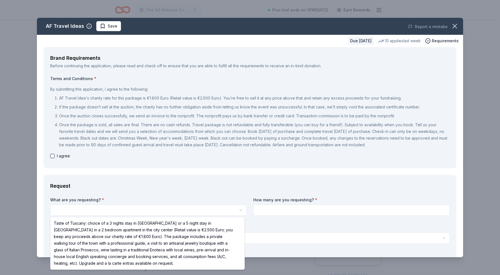
click at [98, 211] on html "The 1st Airborne Command and Control Squadron (1 ACCS) Booster Club Holiday Eve…" at bounding box center [250, 137] width 500 height 275
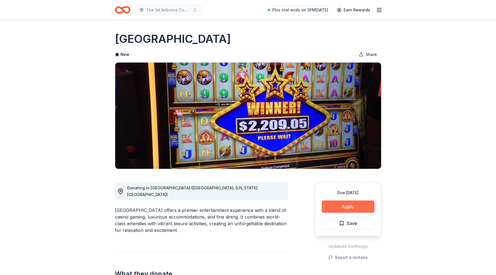
click at [328, 203] on button "Apply" at bounding box center [348, 206] width 53 height 12
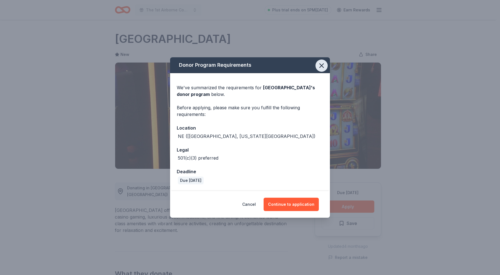
click at [321, 65] on icon "button" at bounding box center [322, 66] width 4 height 4
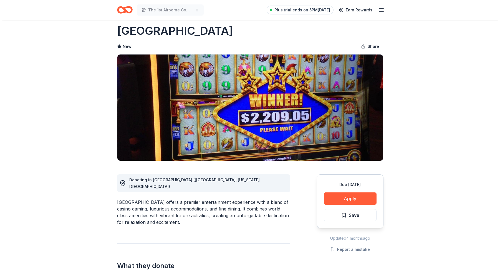
scroll to position [83, 0]
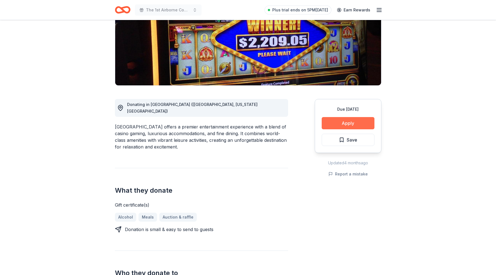
click at [341, 120] on button "Apply" at bounding box center [348, 123] width 53 height 12
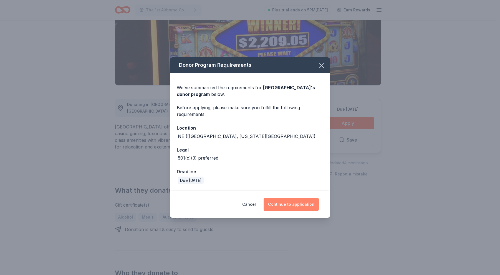
click at [296, 205] on button "Continue to application" at bounding box center [291, 203] width 55 height 13
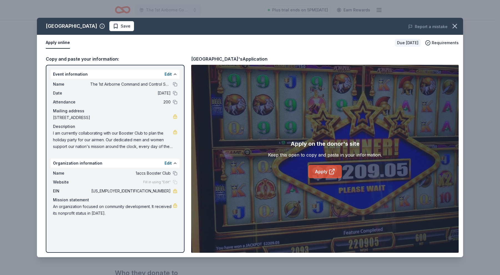
click at [317, 171] on link "Apply" at bounding box center [325, 171] width 34 height 13
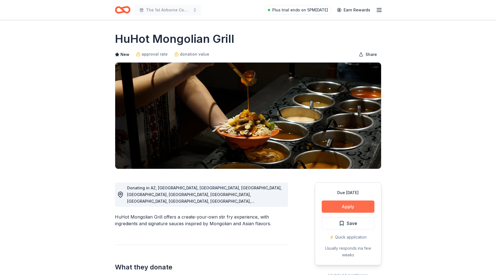
click at [335, 204] on button "Apply" at bounding box center [348, 206] width 53 height 12
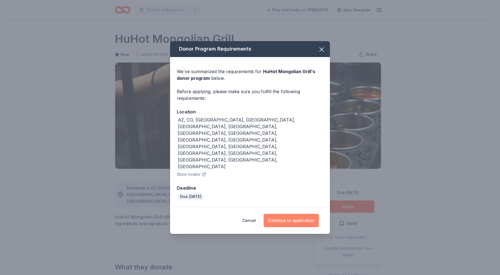
click at [280, 214] on button "Continue to application" at bounding box center [291, 220] width 55 height 13
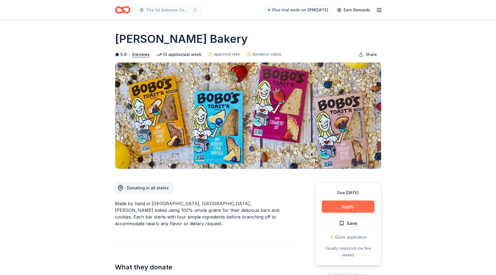
click at [356, 204] on button "Apply" at bounding box center [348, 206] width 53 height 12
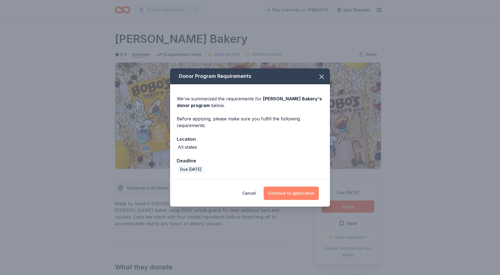
click at [302, 193] on button "Continue to application" at bounding box center [291, 192] width 55 height 13
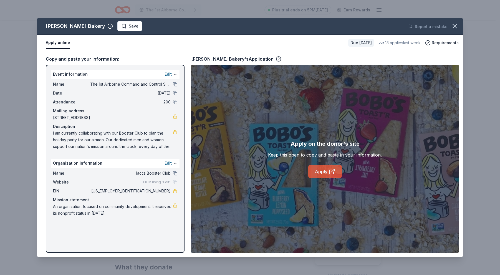
click at [327, 172] on link "Apply" at bounding box center [325, 171] width 34 height 13
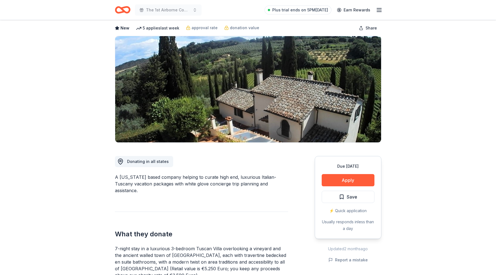
scroll to position [56, 0]
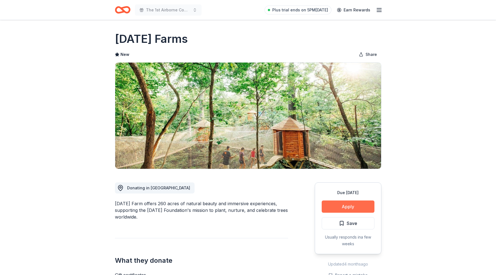
click at [338, 207] on button "Apply" at bounding box center [348, 206] width 53 height 12
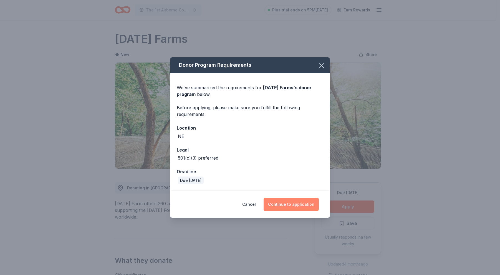
click at [297, 204] on button "Continue to application" at bounding box center [291, 203] width 55 height 13
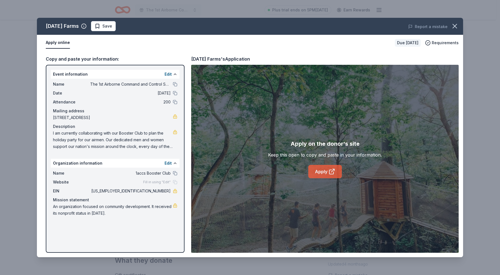
click at [320, 172] on link "Apply" at bounding box center [325, 171] width 34 height 13
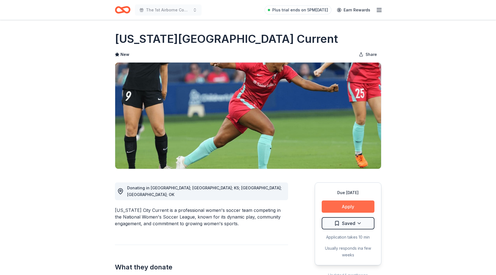
click at [351, 206] on button "Apply" at bounding box center [348, 206] width 53 height 12
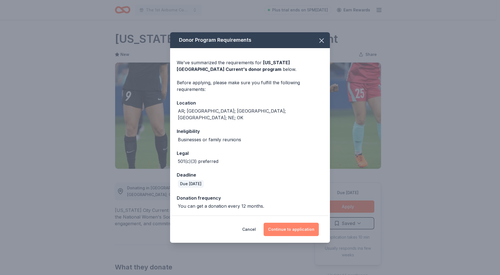
click at [278, 228] on button "Continue to application" at bounding box center [291, 228] width 55 height 13
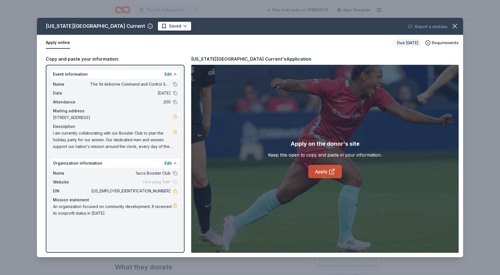
click at [316, 168] on link "Apply" at bounding box center [325, 171] width 34 height 13
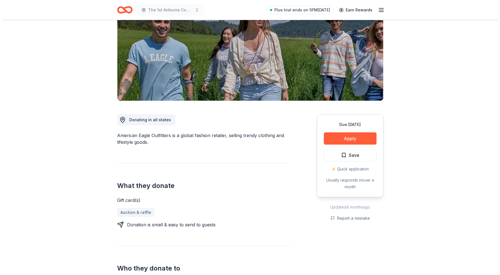
scroll to position [83, 0]
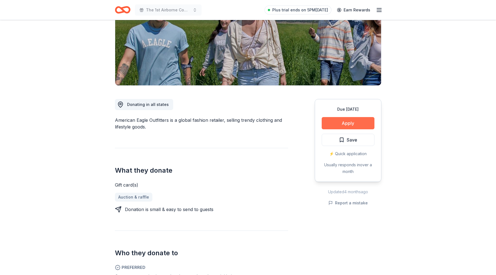
click at [331, 124] on button "Apply" at bounding box center [348, 123] width 53 height 12
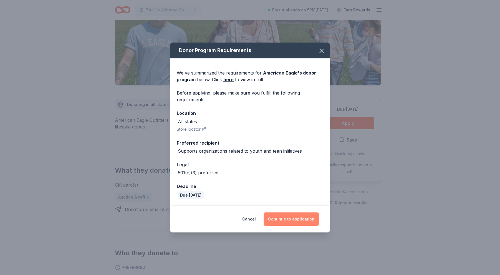
click at [294, 222] on button "Continue to application" at bounding box center [291, 218] width 55 height 13
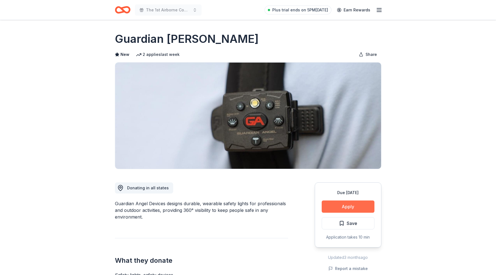
click at [350, 204] on button "Apply" at bounding box center [348, 206] width 53 height 12
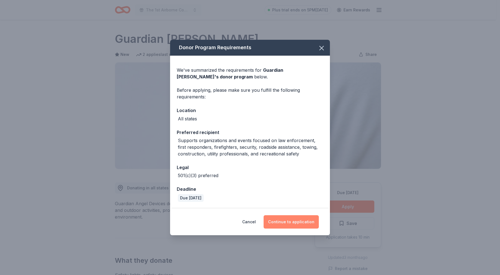
click at [298, 224] on button "Continue to application" at bounding box center [291, 221] width 55 height 13
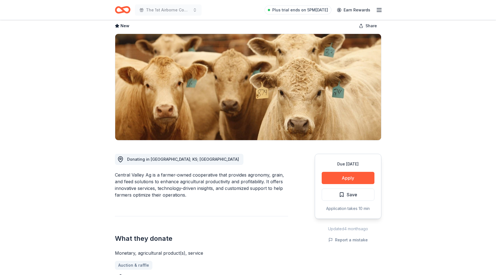
scroll to position [56, 0]
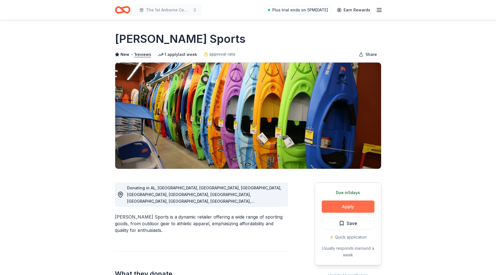
click at [353, 207] on button "Apply" at bounding box center [348, 206] width 53 height 12
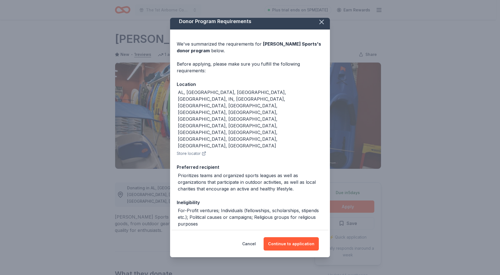
scroll to position [6, 0]
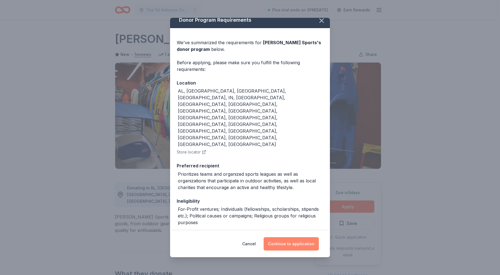
click at [300, 248] on button "Continue to application" at bounding box center [291, 243] width 55 height 13
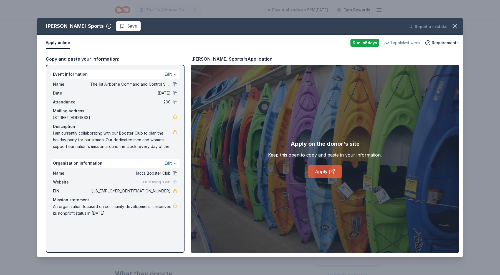
click at [326, 173] on link "Apply" at bounding box center [325, 171] width 34 height 13
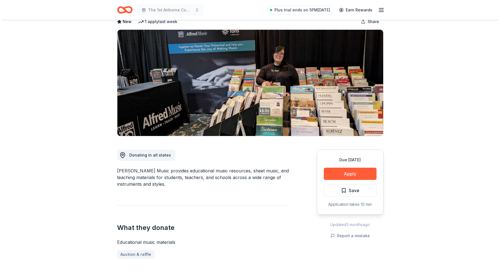
scroll to position [83, 0]
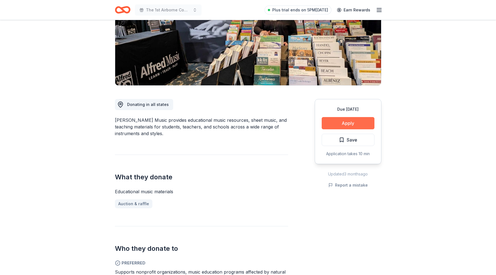
click at [368, 122] on button "Apply" at bounding box center [348, 123] width 53 height 12
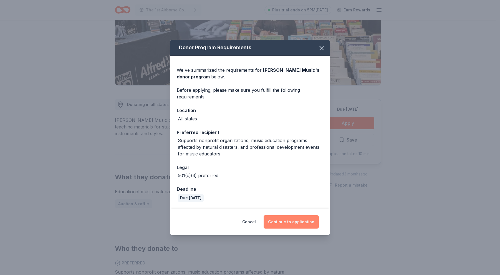
click at [287, 226] on button "Continue to application" at bounding box center [291, 221] width 55 height 13
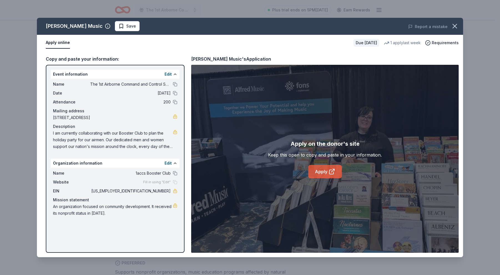
click at [322, 172] on link "Apply" at bounding box center [325, 171] width 34 height 13
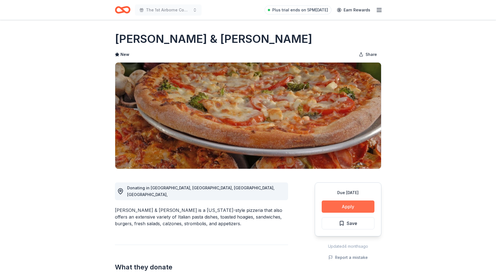
click at [328, 207] on button "Apply" at bounding box center [348, 206] width 53 height 12
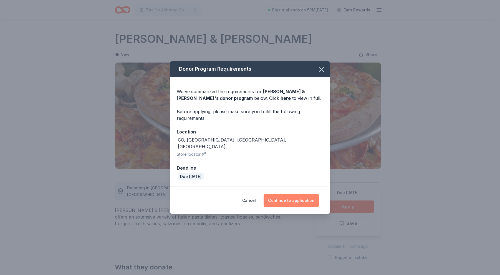
click at [284, 198] on button "Continue to application" at bounding box center [291, 200] width 55 height 13
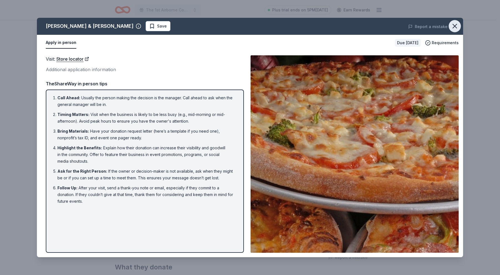
click at [456, 23] on icon "button" at bounding box center [455, 26] width 8 height 8
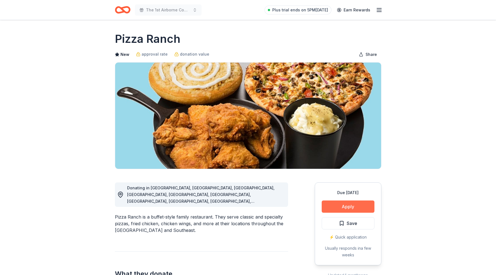
click at [327, 204] on button "Apply" at bounding box center [348, 206] width 53 height 12
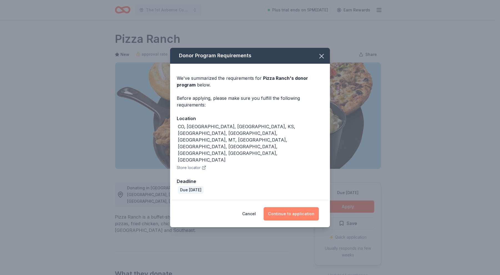
click at [280, 207] on button "Continue to application" at bounding box center [291, 213] width 55 height 13
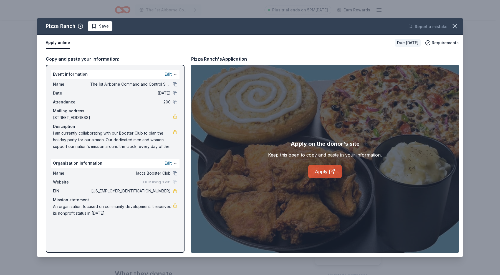
click at [320, 175] on link "Apply" at bounding box center [325, 171] width 34 height 13
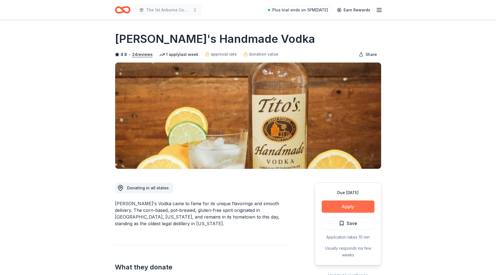
click at [346, 207] on button "Apply" at bounding box center [348, 206] width 53 height 12
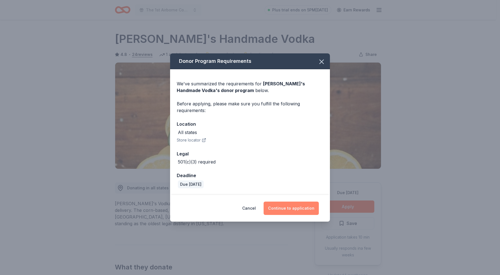
click at [300, 206] on button "Continue to application" at bounding box center [291, 207] width 55 height 13
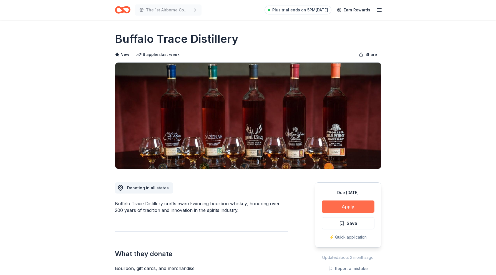
click at [334, 208] on button "Apply" at bounding box center [348, 206] width 53 height 12
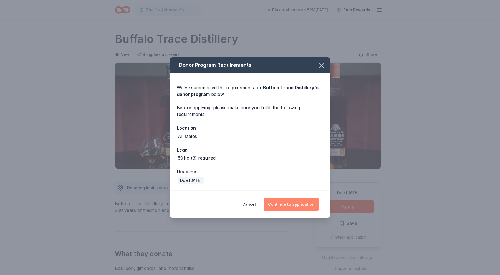
click at [290, 206] on button "Continue to application" at bounding box center [291, 203] width 55 height 13
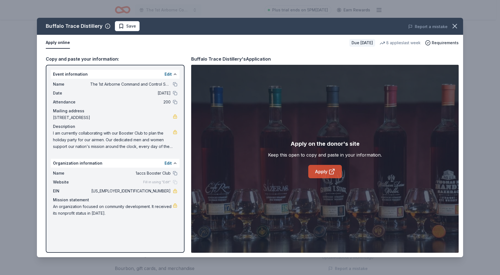
click at [321, 170] on link "Apply" at bounding box center [325, 171] width 34 height 13
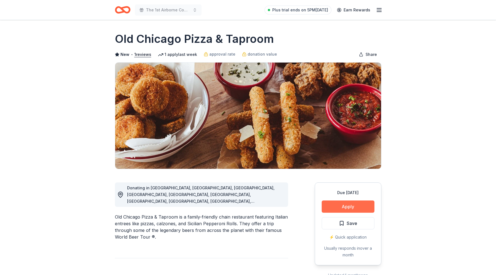
click at [344, 211] on button "Apply" at bounding box center [348, 206] width 53 height 12
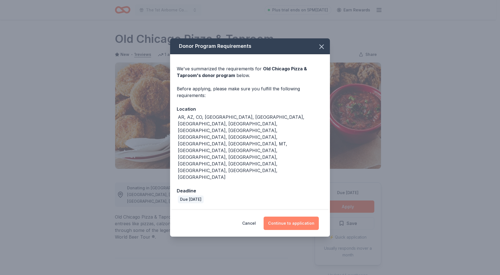
click at [286, 216] on button "Continue to application" at bounding box center [291, 222] width 55 height 13
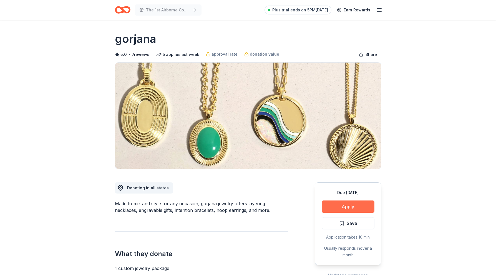
click at [340, 206] on button "Apply" at bounding box center [348, 206] width 53 height 12
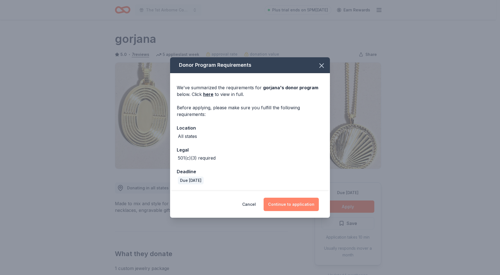
click at [297, 206] on button "Continue to application" at bounding box center [291, 203] width 55 height 13
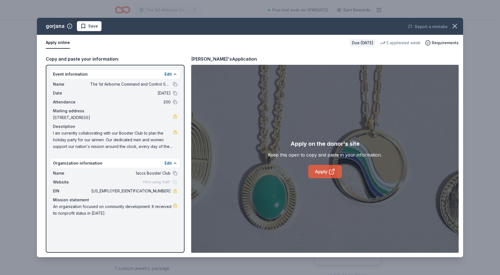
click at [311, 174] on link "Apply" at bounding box center [325, 171] width 34 height 13
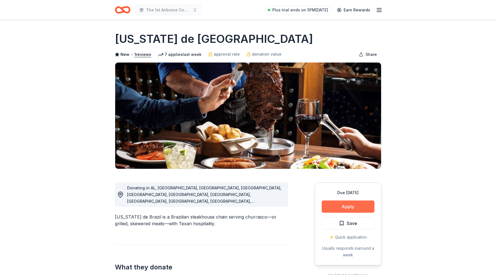
click at [355, 207] on button "Apply" at bounding box center [348, 206] width 53 height 12
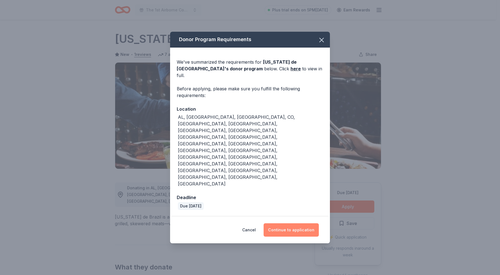
click at [293, 223] on button "Continue to application" at bounding box center [291, 229] width 55 height 13
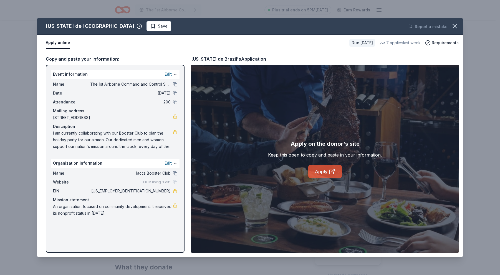
click at [322, 172] on link "Apply" at bounding box center [325, 171] width 34 height 13
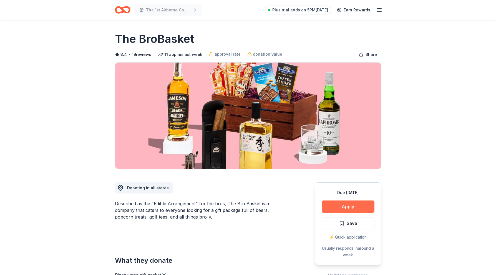
click at [364, 207] on button "Apply" at bounding box center [348, 206] width 53 height 12
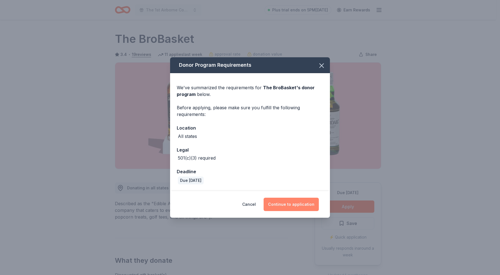
click at [286, 207] on button "Continue to application" at bounding box center [291, 203] width 55 height 13
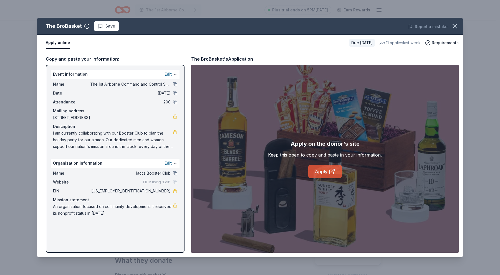
click at [317, 168] on link "Apply" at bounding box center [325, 171] width 34 height 13
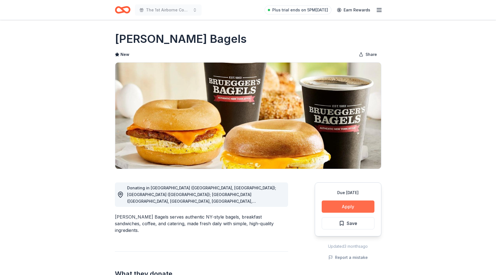
click at [340, 203] on button "Apply" at bounding box center [348, 206] width 53 height 12
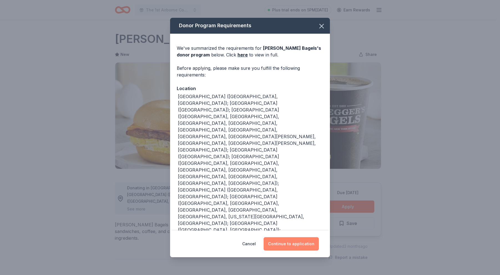
click at [289, 245] on button "Continue to application" at bounding box center [291, 243] width 55 height 13
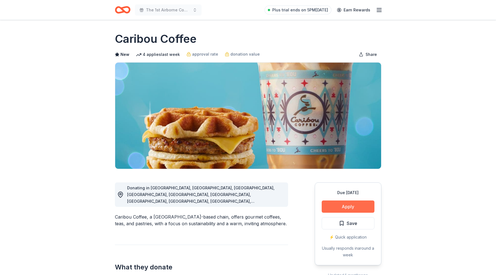
click at [353, 212] on button "Apply" at bounding box center [348, 206] width 53 height 12
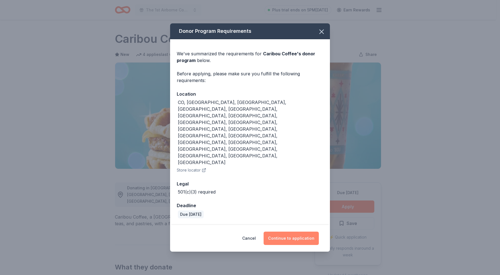
click at [307, 231] on button "Continue to application" at bounding box center [291, 237] width 55 height 13
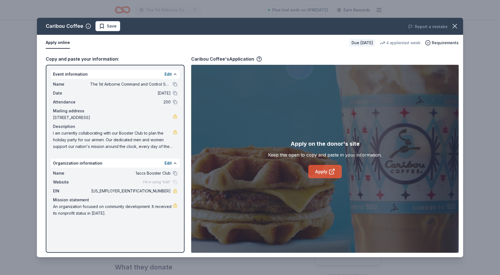
click at [315, 174] on link "Apply" at bounding box center [325, 171] width 34 height 13
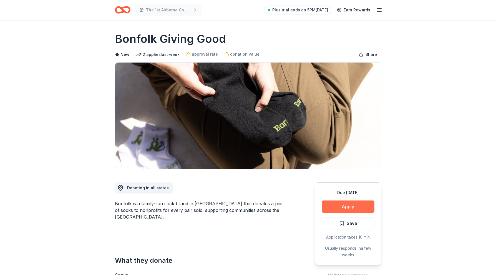
click at [334, 207] on button "Apply" at bounding box center [348, 206] width 53 height 12
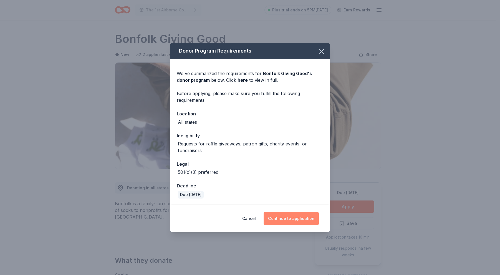
click at [285, 219] on button "Continue to application" at bounding box center [291, 218] width 55 height 13
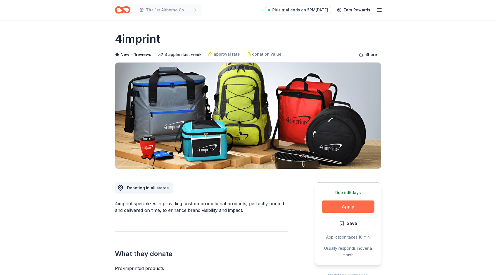
click at [347, 207] on button "Apply" at bounding box center [348, 206] width 53 height 12
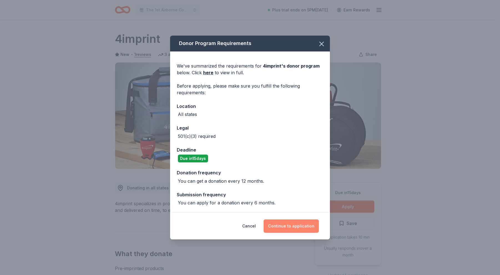
click at [288, 229] on button "Continue to application" at bounding box center [291, 225] width 55 height 13
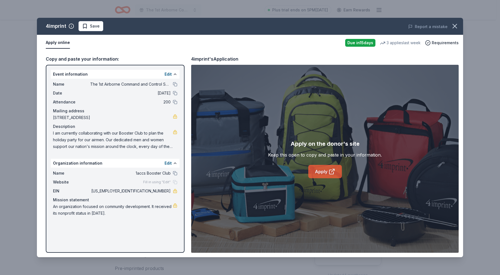
click at [324, 169] on link "Apply" at bounding box center [325, 171] width 34 height 13
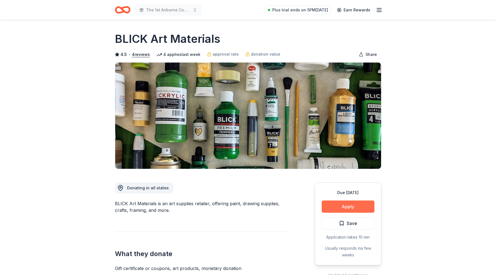
click at [341, 204] on button "Apply" at bounding box center [348, 206] width 53 height 12
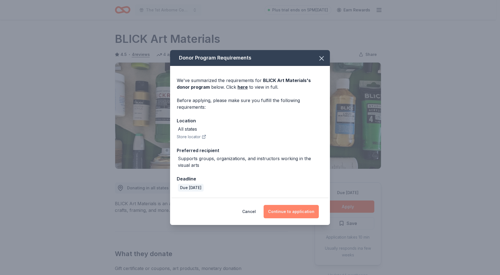
click at [294, 213] on button "Continue to application" at bounding box center [291, 211] width 55 height 13
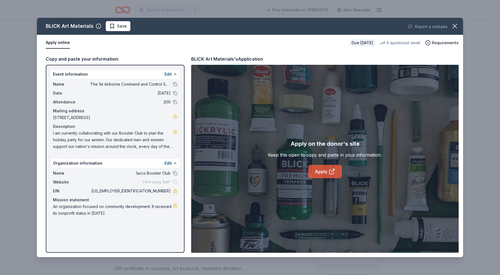
click at [330, 170] on icon at bounding box center [332, 172] width 4 height 4
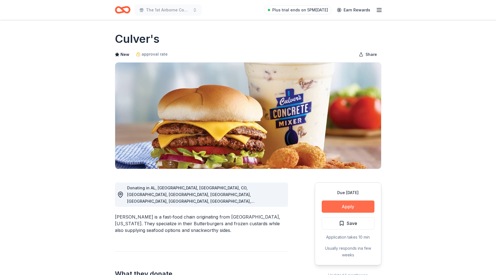
click at [361, 205] on button "Apply" at bounding box center [348, 206] width 53 height 12
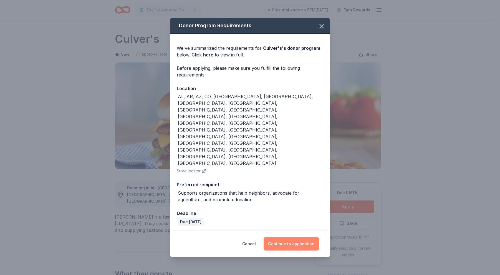
click at [296, 237] on button "Continue to application" at bounding box center [291, 243] width 55 height 13
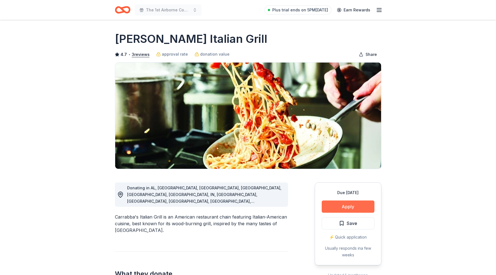
click at [345, 204] on button "Apply" at bounding box center [348, 206] width 53 height 12
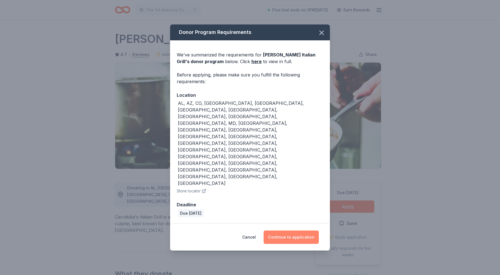
click at [294, 230] on button "Continue to application" at bounding box center [291, 236] width 55 height 13
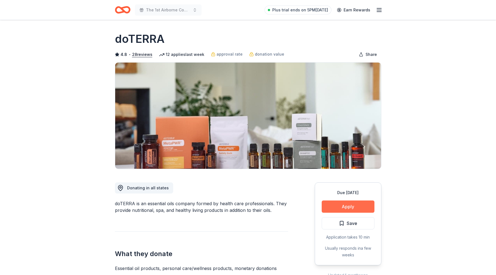
click at [338, 204] on button "Apply" at bounding box center [348, 206] width 53 height 12
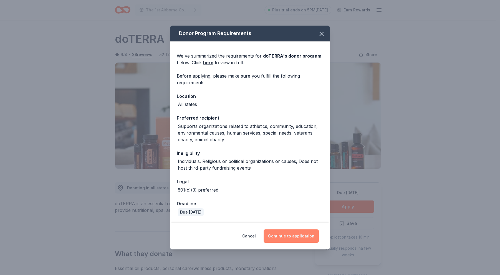
click at [290, 237] on button "Continue to application" at bounding box center [291, 235] width 55 height 13
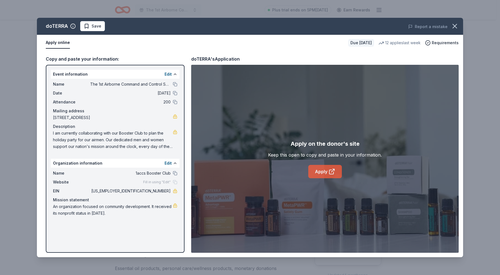
click at [320, 169] on link "Apply" at bounding box center [325, 171] width 34 height 13
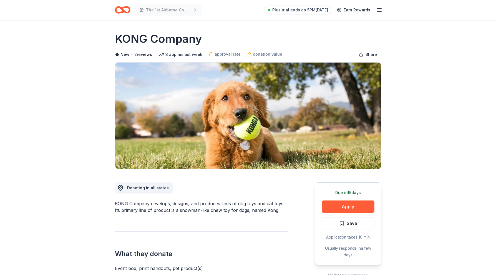
click at [348, 213] on div "Due [DATE] Apply Save Application takes 10 min Usually responds in a few days" at bounding box center [348, 223] width 67 height 83
click at [348, 209] on button "Apply" at bounding box center [348, 206] width 53 height 12
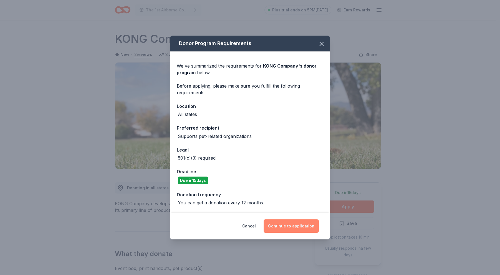
click at [294, 225] on button "Continue to application" at bounding box center [291, 225] width 55 height 13
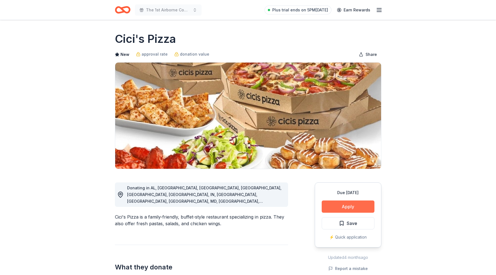
click at [341, 210] on button "Apply" at bounding box center [348, 206] width 53 height 12
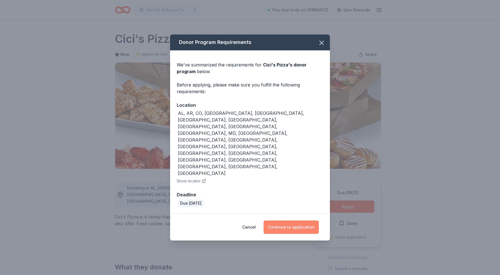
click at [285, 220] on button "Continue to application" at bounding box center [291, 226] width 55 height 13
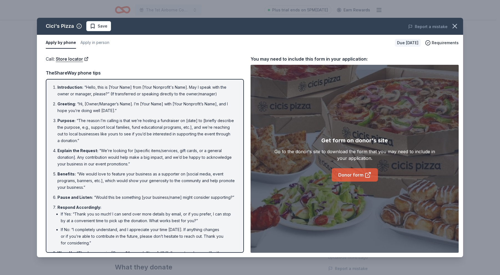
click at [355, 175] on link "Donor form" at bounding box center [355, 174] width 46 height 13
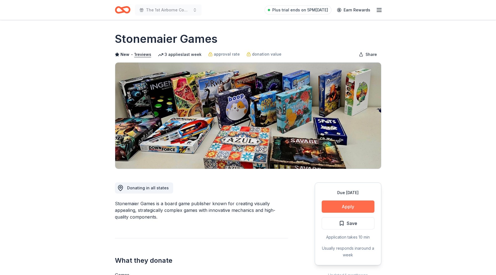
click at [364, 206] on button "Apply" at bounding box center [348, 206] width 53 height 12
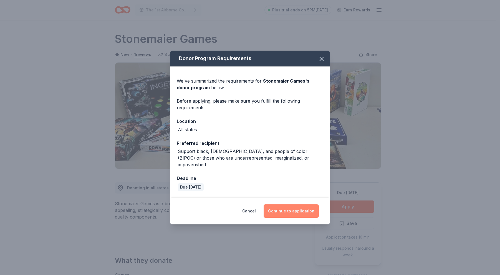
click at [290, 209] on button "Continue to application" at bounding box center [291, 210] width 55 height 13
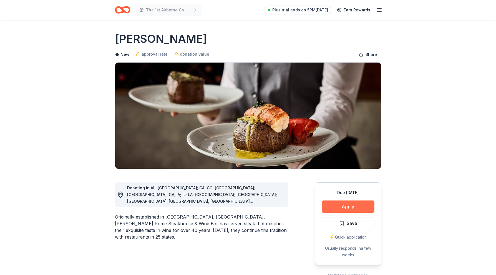
click at [346, 205] on button "Apply" at bounding box center [348, 206] width 53 height 12
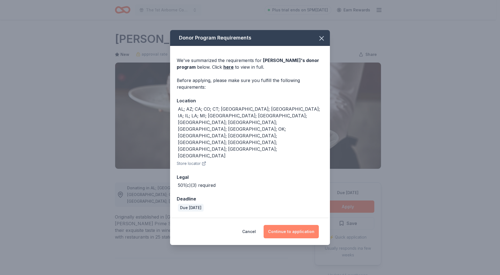
click at [284, 225] on button "Continue to application" at bounding box center [291, 231] width 55 height 13
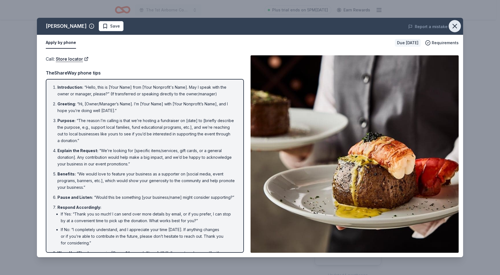
click at [458, 25] on icon "button" at bounding box center [455, 26] width 8 height 8
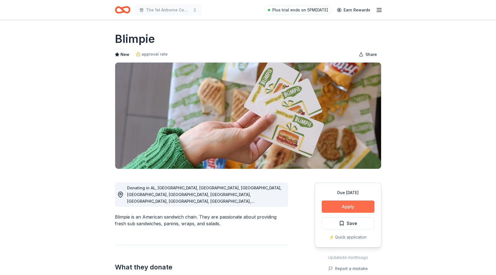
click at [357, 205] on button "Apply" at bounding box center [348, 206] width 53 height 12
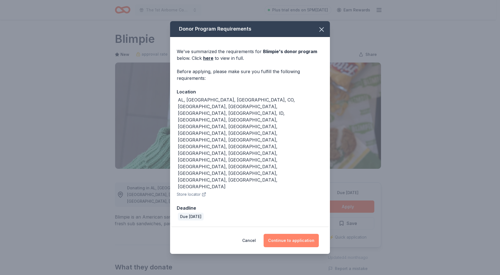
click at [297, 234] on button "Continue to application" at bounding box center [291, 240] width 55 height 13
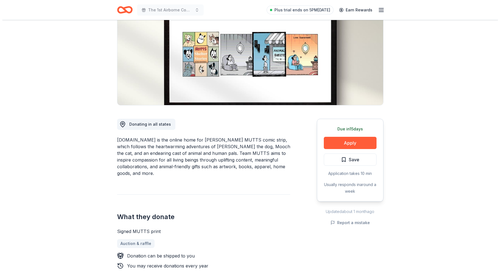
scroll to position [28, 0]
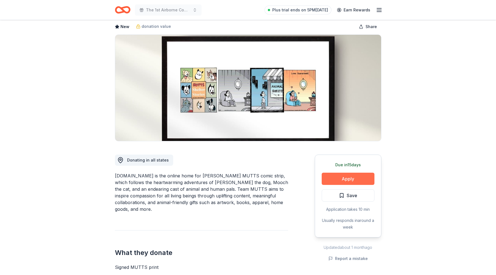
click at [337, 179] on button "Apply" at bounding box center [348, 178] width 53 height 12
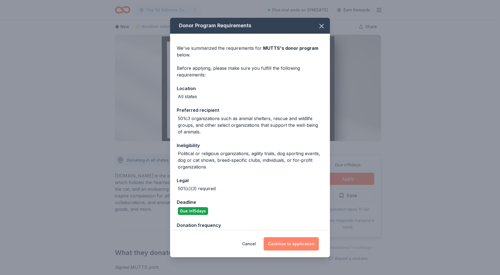
click at [290, 240] on button "Continue to application" at bounding box center [291, 243] width 55 height 13
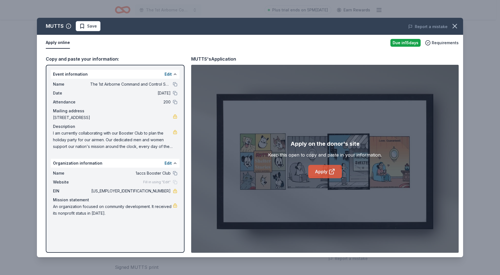
click at [325, 171] on link "Apply" at bounding box center [325, 171] width 34 height 13
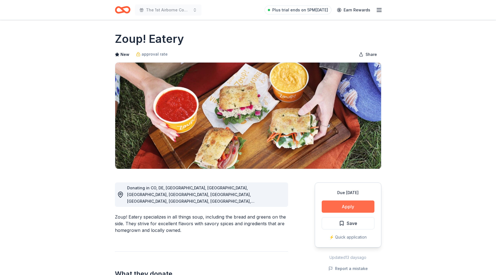
click at [338, 203] on button "Apply" at bounding box center [348, 206] width 53 height 12
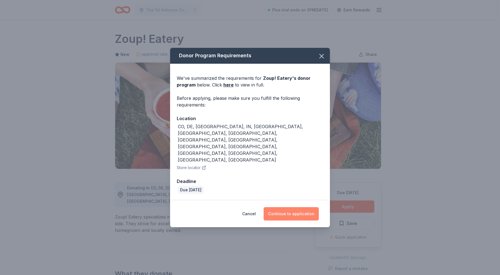
click at [295, 207] on button "Continue to application" at bounding box center [291, 213] width 55 height 13
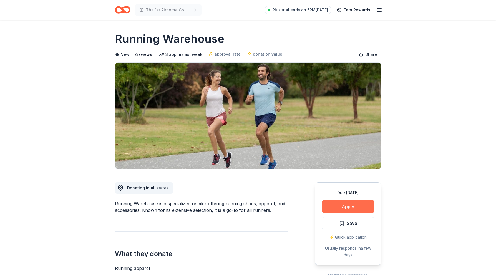
click at [343, 208] on button "Apply" at bounding box center [348, 206] width 53 height 12
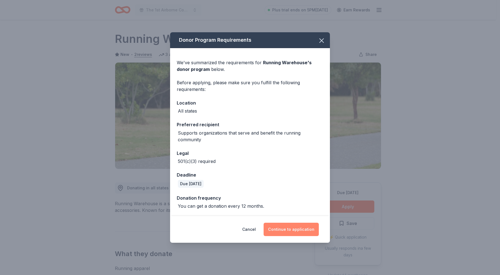
click at [282, 225] on button "Continue to application" at bounding box center [291, 228] width 55 height 13
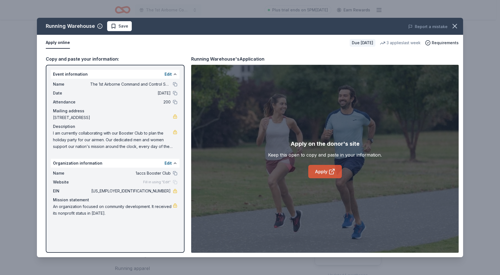
click at [324, 171] on link "Apply" at bounding box center [325, 171] width 34 height 13
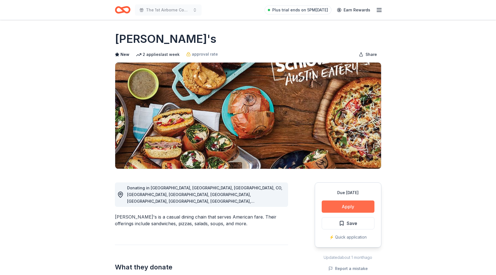
click at [336, 206] on button "Apply" at bounding box center [348, 206] width 53 height 12
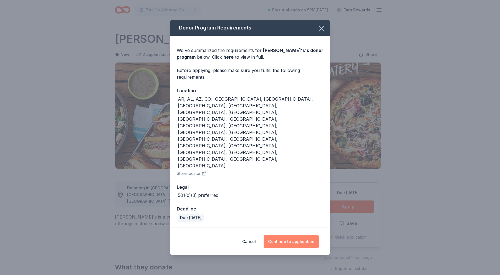
click at [283, 235] on button "Continue to application" at bounding box center [291, 241] width 55 height 13
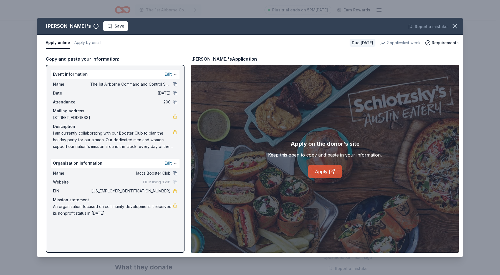
click at [314, 168] on link "Apply" at bounding box center [325, 171] width 34 height 13
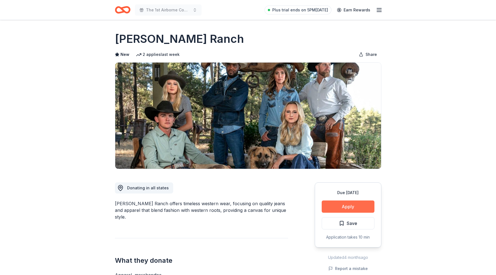
click at [351, 205] on button "Apply" at bounding box center [348, 206] width 53 height 12
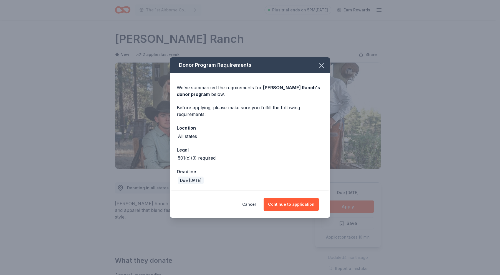
click at [217, 244] on div "Donor Program Requirements We've summarized the requirements for [PERSON_NAME] …" at bounding box center [250, 137] width 500 height 275
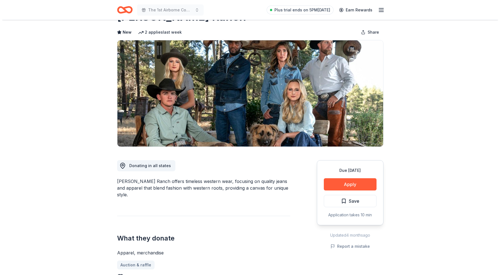
scroll to position [56, 0]
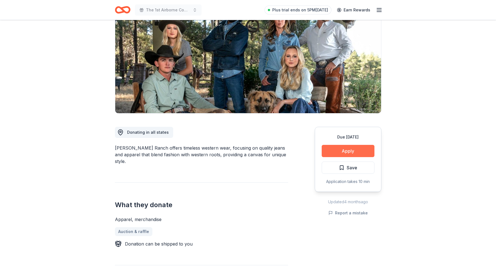
click at [359, 149] on button "Apply" at bounding box center [348, 151] width 53 height 12
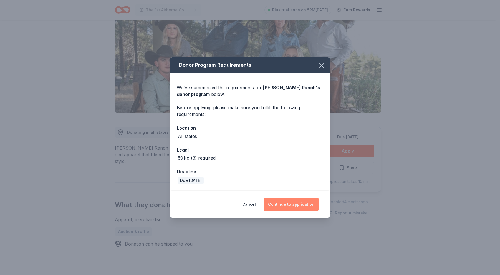
click at [283, 209] on button "Continue to application" at bounding box center [291, 203] width 55 height 13
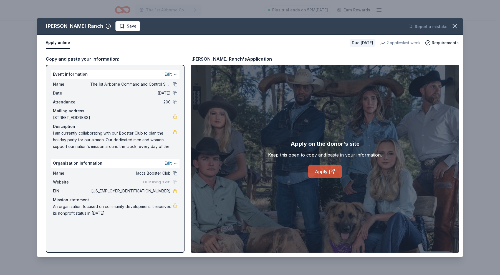
click at [317, 169] on link "Apply" at bounding box center [325, 171] width 34 height 13
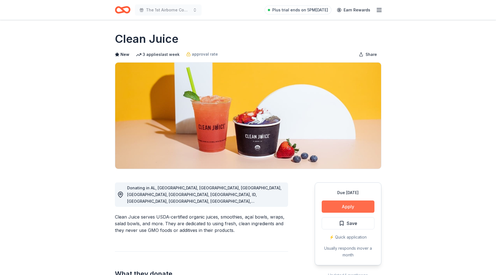
click at [362, 208] on button "Apply" at bounding box center [348, 206] width 53 height 12
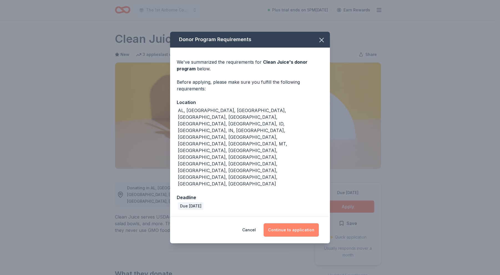
click at [278, 223] on button "Continue to application" at bounding box center [291, 229] width 55 height 13
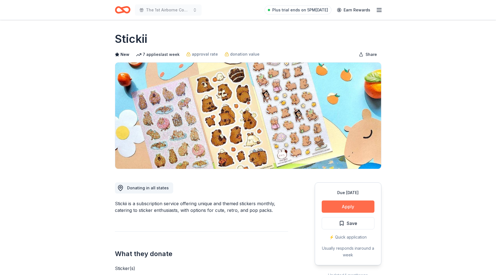
click at [347, 209] on button "Apply" at bounding box center [348, 206] width 53 height 12
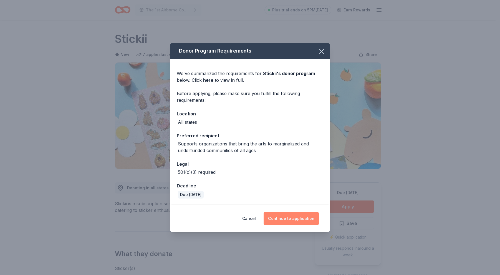
click at [297, 220] on button "Continue to application" at bounding box center [291, 218] width 55 height 13
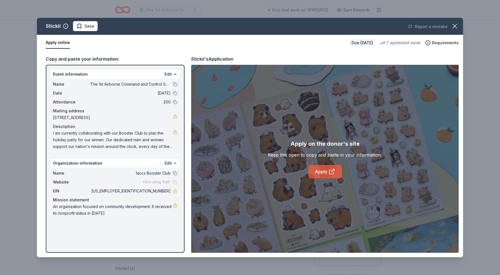
click at [320, 170] on link "Apply" at bounding box center [325, 171] width 34 height 13
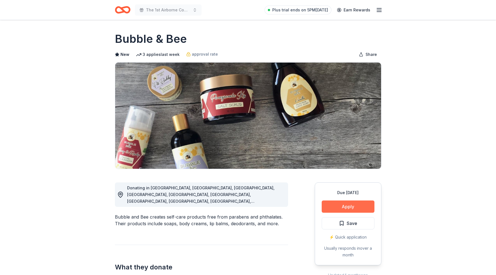
click at [336, 206] on button "Apply" at bounding box center [348, 206] width 53 height 12
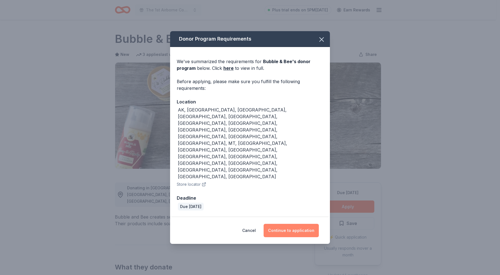
click at [294, 224] on button "Continue to application" at bounding box center [291, 230] width 55 height 13
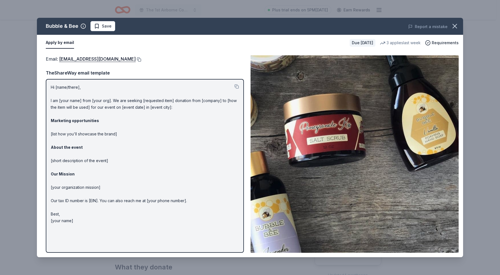
click at [136, 58] on button at bounding box center [139, 59] width 6 height 4
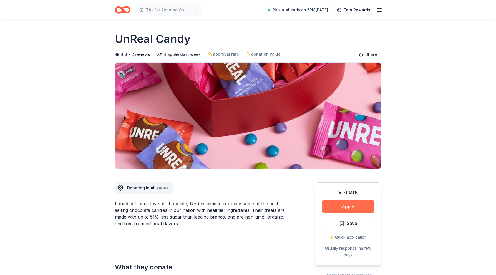
click at [335, 205] on button "Apply" at bounding box center [348, 206] width 53 height 12
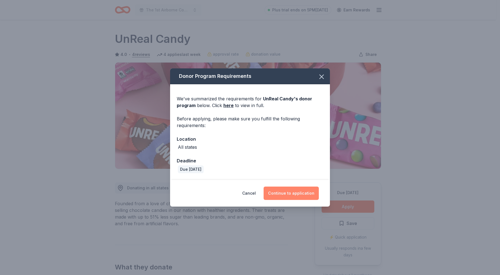
click at [295, 189] on button "Continue to application" at bounding box center [291, 192] width 55 height 13
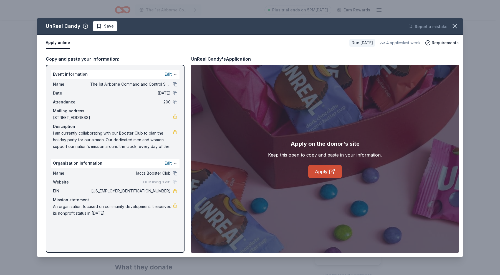
click at [323, 175] on link "Apply" at bounding box center [325, 171] width 34 height 13
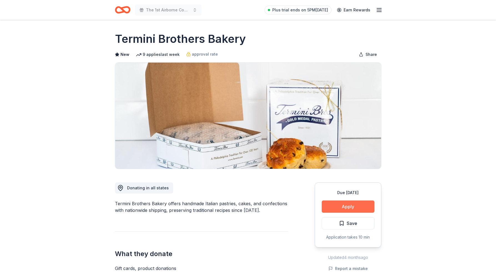
click at [347, 209] on button "Apply" at bounding box center [348, 206] width 53 height 12
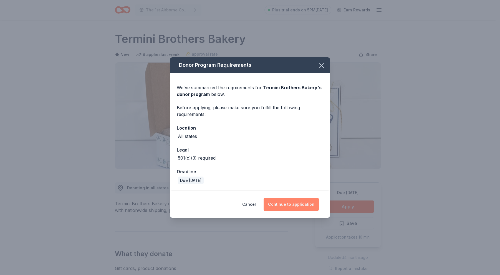
click at [284, 206] on button "Continue to application" at bounding box center [291, 203] width 55 height 13
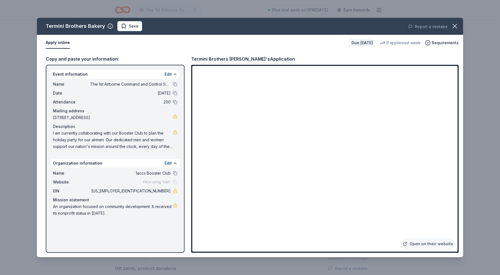
drag, startPoint x: 44, startPoint y: 26, endPoint x: 97, endPoint y: 28, distance: 53.1
click at [96, 28] on div "Termini Brothers Bakery Save" at bounding box center [165, 26] width 256 height 10
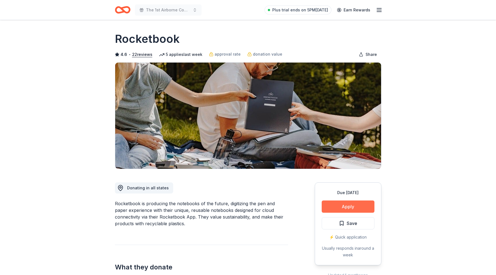
click at [359, 207] on button "Apply" at bounding box center [348, 206] width 53 height 12
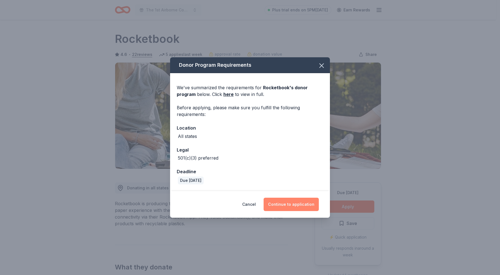
click at [284, 204] on button "Continue to application" at bounding box center [291, 203] width 55 height 13
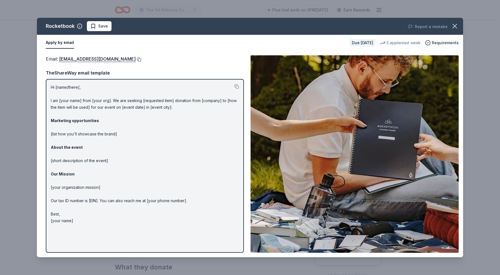
click at [141, 60] on button at bounding box center [139, 59] width 6 height 4
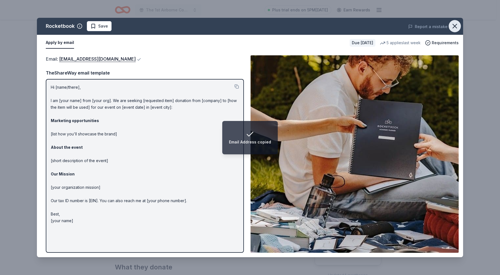
click at [454, 26] on icon "button" at bounding box center [455, 26] width 8 height 8
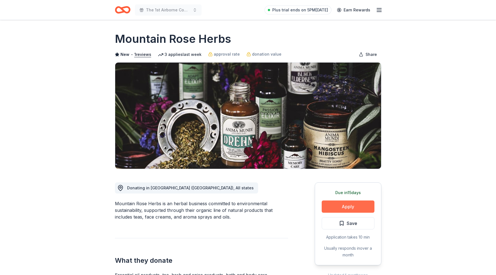
click at [362, 207] on button "Apply" at bounding box center [348, 206] width 53 height 12
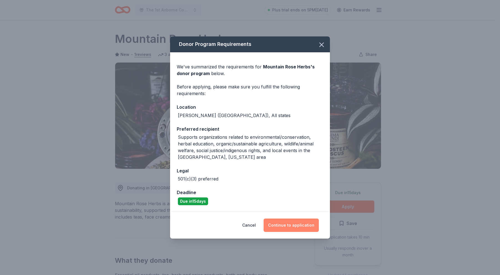
click at [304, 223] on button "Continue to application" at bounding box center [291, 224] width 55 height 13
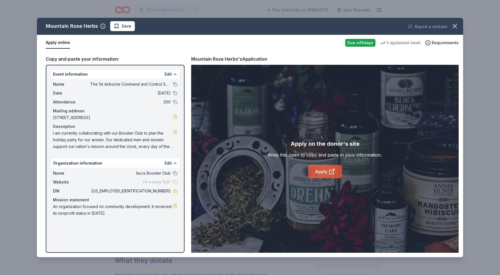
click at [320, 172] on link "Apply" at bounding box center [325, 171] width 34 height 13
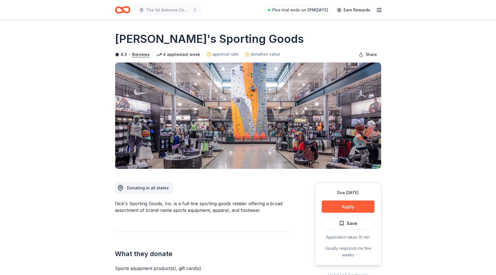
click at [356, 208] on button "Apply" at bounding box center [348, 206] width 53 height 12
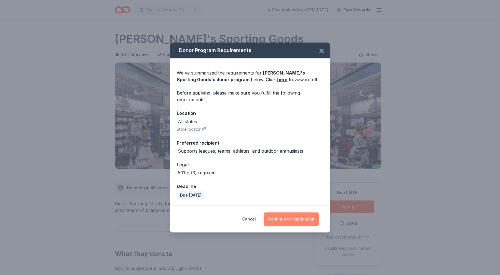
click at [316, 219] on button "Continue to application" at bounding box center [291, 218] width 55 height 13
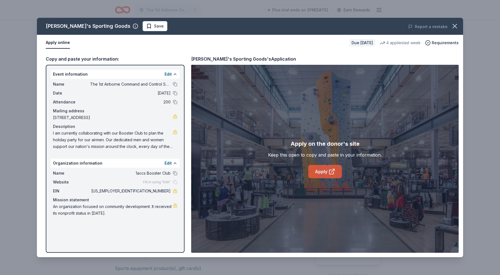
click at [313, 172] on link "Apply" at bounding box center [325, 171] width 34 height 13
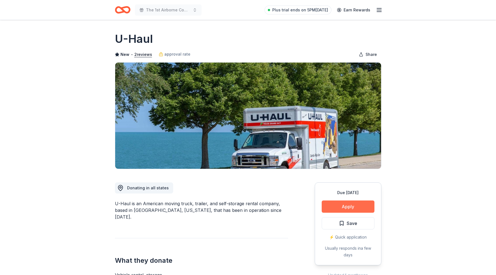
click at [335, 208] on button "Apply" at bounding box center [348, 206] width 53 height 12
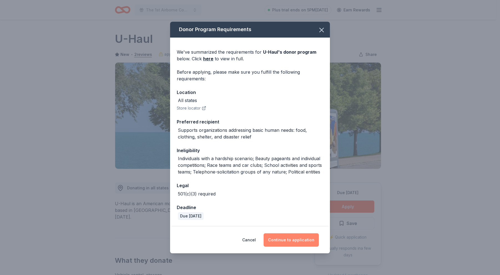
click at [283, 239] on button "Continue to application" at bounding box center [291, 239] width 55 height 13
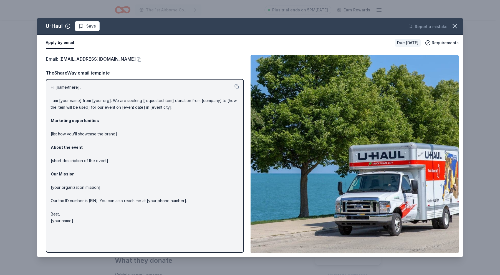
click at [136, 59] on button at bounding box center [139, 59] width 6 height 4
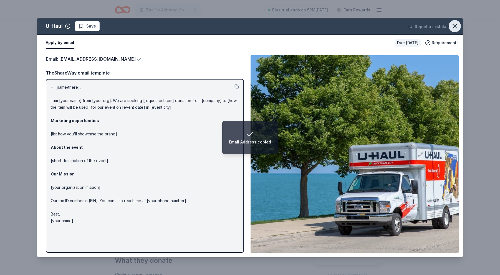
click at [458, 27] on icon "button" at bounding box center [455, 26] width 8 height 8
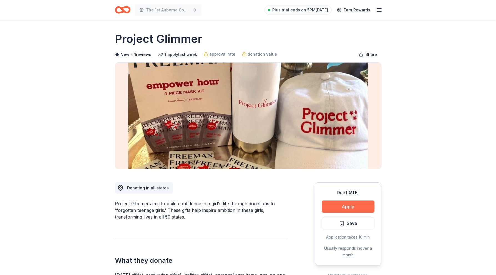
click at [343, 207] on button "Apply" at bounding box center [348, 206] width 53 height 12
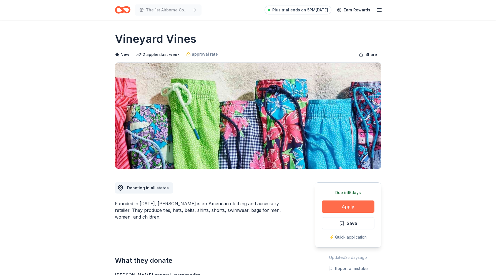
click at [345, 204] on button "Apply" at bounding box center [348, 206] width 53 height 12
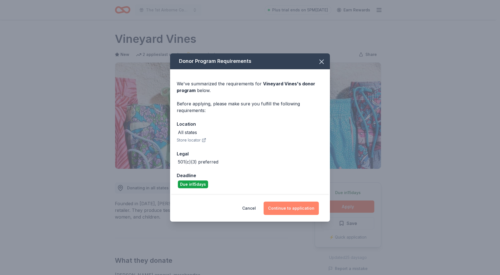
click at [302, 209] on button "Continue to application" at bounding box center [291, 207] width 55 height 13
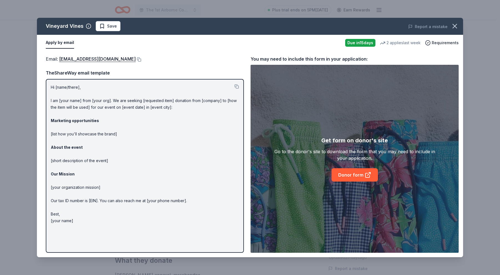
click at [129, 57] on div "Email : donations@vineyardvines.com" at bounding box center [145, 58] width 198 height 7
click at [136, 58] on button at bounding box center [139, 59] width 6 height 4
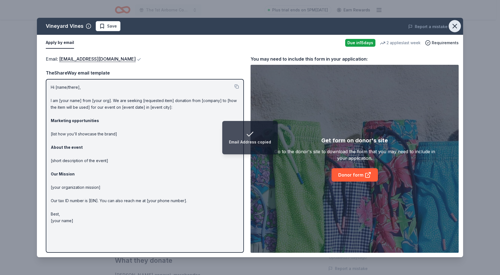
click at [454, 27] on icon "button" at bounding box center [455, 26] width 4 height 4
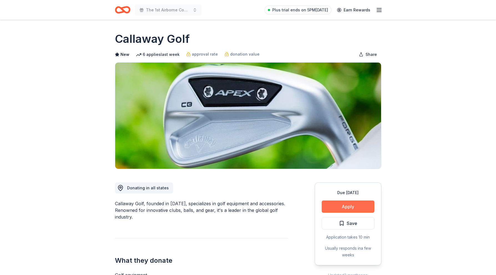
click at [352, 204] on button "Apply" at bounding box center [348, 206] width 53 height 12
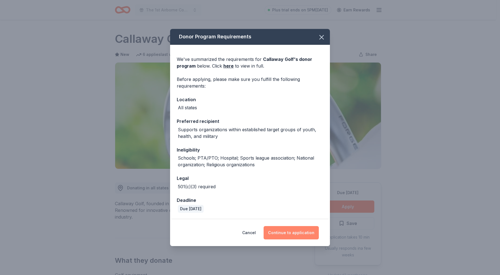
click at [285, 230] on button "Continue to application" at bounding box center [291, 232] width 55 height 13
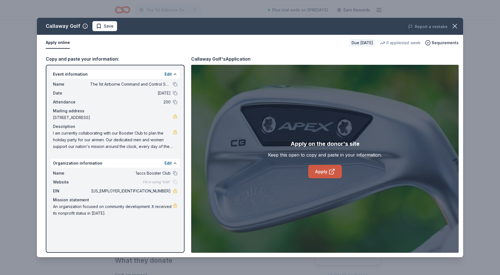
click at [321, 172] on link "Apply" at bounding box center [325, 171] width 34 height 13
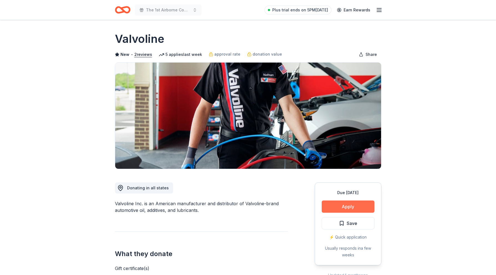
click at [357, 208] on button "Apply" at bounding box center [348, 206] width 53 height 12
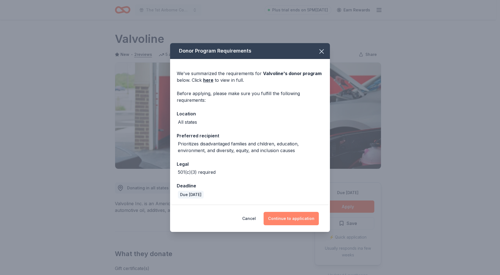
click at [277, 214] on button "Continue to application" at bounding box center [291, 218] width 55 height 13
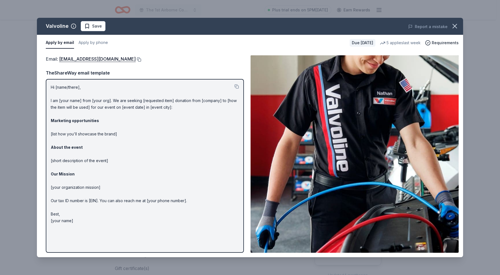
click at [136, 57] on button at bounding box center [139, 59] width 6 height 4
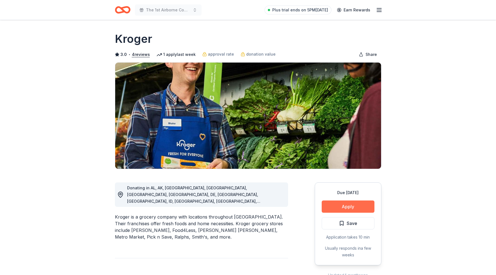
click at [328, 208] on button "Apply" at bounding box center [348, 206] width 53 height 12
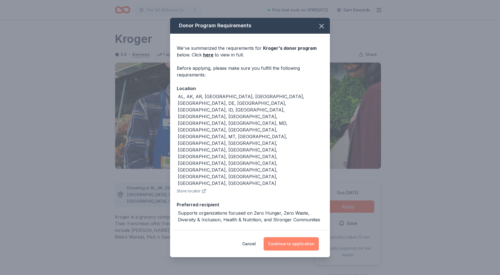
click at [285, 237] on button "Continue to application" at bounding box center [291, 243] width 55 height 13
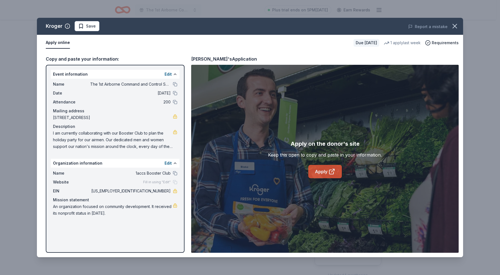
click at [334, 169] on icon at bounding box center [332, 171] width 7 height 7
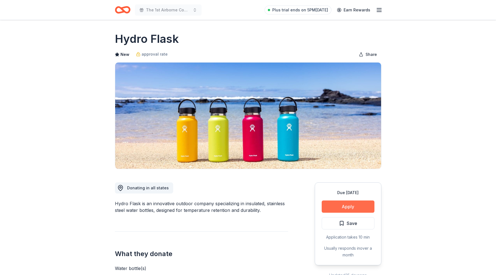
click at [330, 204] on button "Apply" at bounding box center [348, 206] width 53 height 12
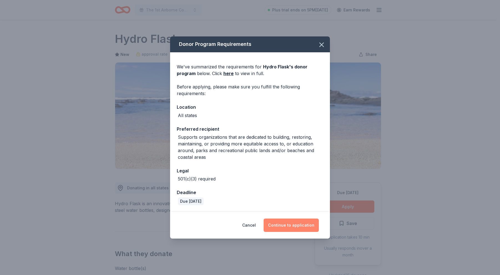
click at [280, 224] on button "Continue to application" at bounding box center [291, 224] width 55 height 13
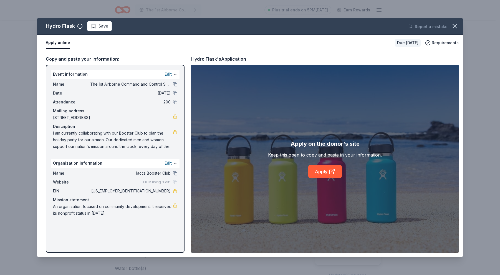
click at [317, 84] on div "Apply on the donor's site Keep this open to copy and paste in your information.…" at bounding box center [325, 159] width 268 height 188
click at [320, 173] on link "Apply" at bounding box center [325, 171] width 34 height 13
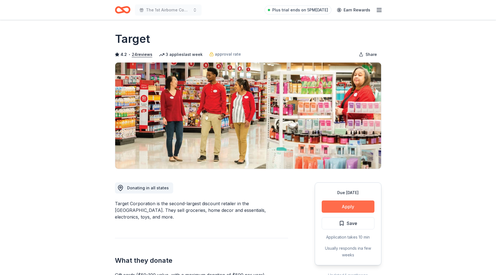
click at [343, 210] on button "Apply" at bounding box center [348, 206] width 53 height 12
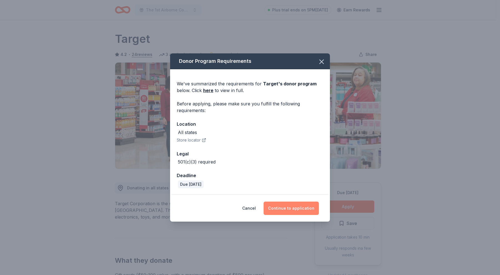
click at [292, 203] on button "Continue to application" at bounding box center [291, 207] width 55 height 13
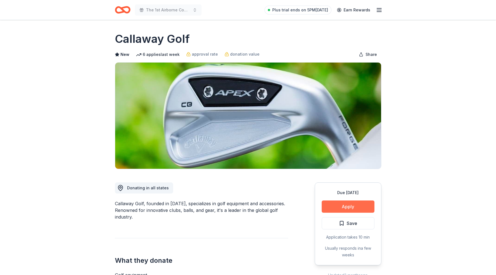
click at [345, 205] on button "Apply" at bounding box center [348, 206] width 53 height 12
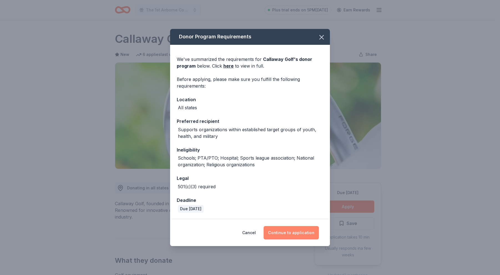
click at [295, 233] on button "Continue to application" at bounding box center [291, 232] width 55 height 13
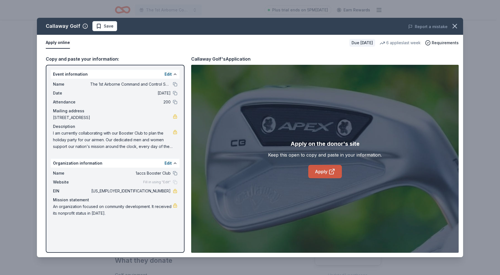
click at [325, 172] on link "Apply" at bounding box center [325, 171] width 34 height 13
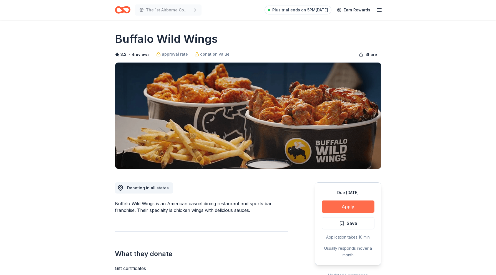
click at [356, 209] on button "Apply" at bounding box center [348, 206] width 53 height 12
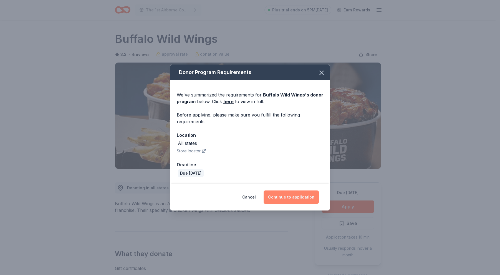
click at [291, 196] on button "Continue to application" at bounding box center [291, 196] width 55 height 13
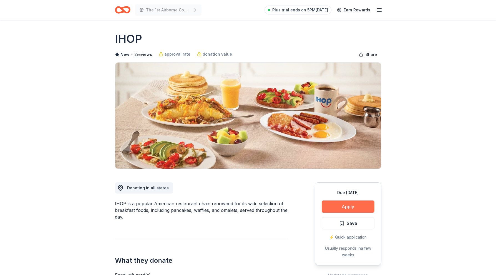
click at [344, 205] on button "Apply" at bounding box center [348, 206] width 53 height 12
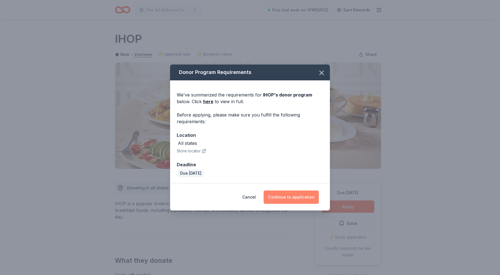
click at [299, 202] on button "Continue to application" at bounding box center [291, 196] width 55 height 13
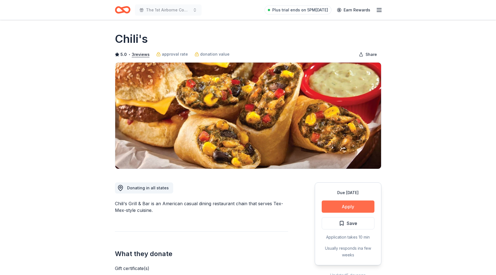
click at [348, 205] on button "Apply" at bounding box center [348, 206] width 53 height 12
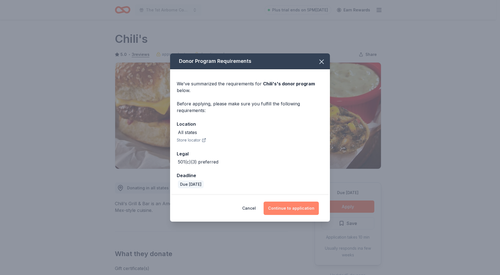
click at [313, 210] on button "Continue to application" at bounding box center [291, 207] width 55 height 13
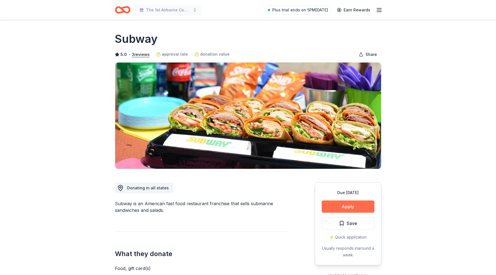
click at [353, 208] on button "Apply" at bounding box center [348, 206] width 53 height 12
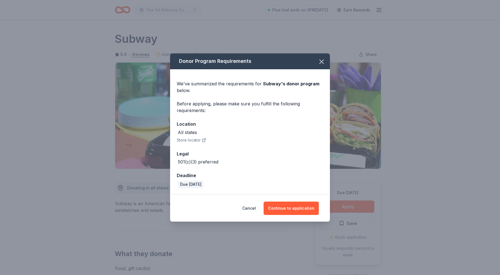
click at [287, 215] on div "Cancel Continue to application" at bounding box center [250, 208] width 160 height 27
click at [283, 208] on button "Continue to application" at bounding box center [291, 207] width 55 height 13
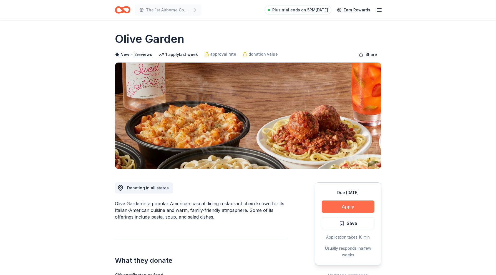
click at [346, 207] on button "Apply" at bounding box center [348, 206] width 53 height 12
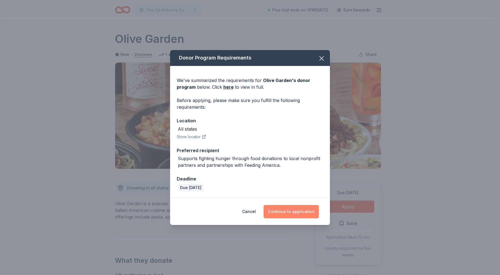
click at [295, 214] on button "Continue to application" at bounding box center [291, 211] width 55 height 13
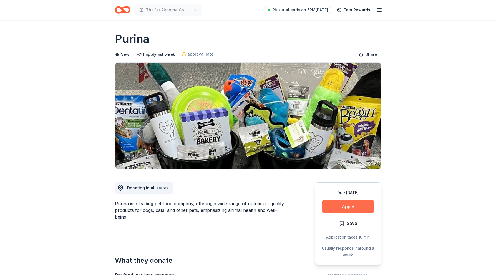
click at [337, 207] on button "Apply" at bounding box center [348, 206] width 53 height 12
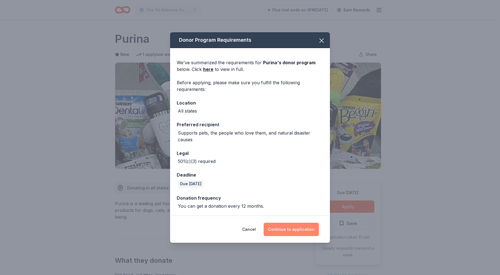
click at [293, 228] on button "Continue to application" at bounding box center [291, 228] width 55 height 13
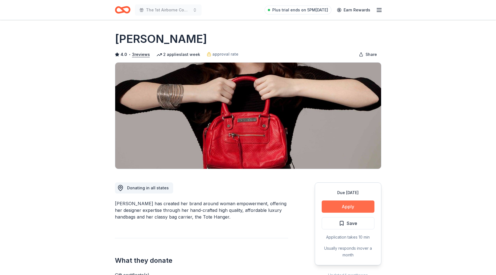
click at [340, 206] on button "Apply" at bounding box center [348, 206] width 53 height 12
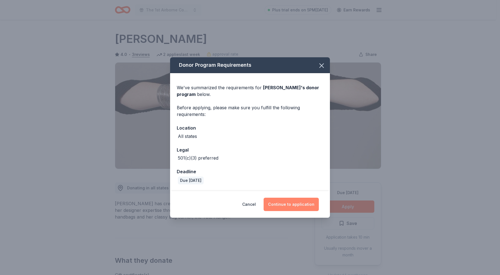
click at [273, 202] on button "Continue to application" at bounding box center [291, 203] width 55 height 13
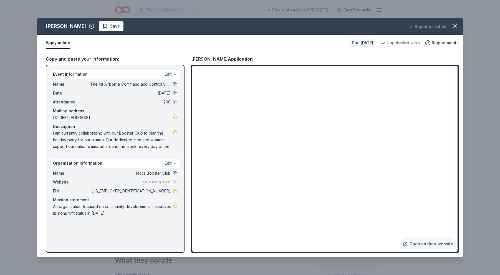
drag, startPoint x: 191, startPoint y: 59, endPoint x: 220, endPoint y: 60, distance: 28.9
click at [220, 60] on div "Copy and paste your information: Event information Edit Name The 1st Airborne C…" at bounding box center [250, 154] width 426 height 206
drag, startPoint x: 213, startPoint y: 60, endPoint x: 191, endPoint y: 59, distance: 22.3
click at [191, 59] on div "Copy and paste your information: Event information Edit Name The 1st Airborne C…" at bounding box center [250, 154] width 426 height 206
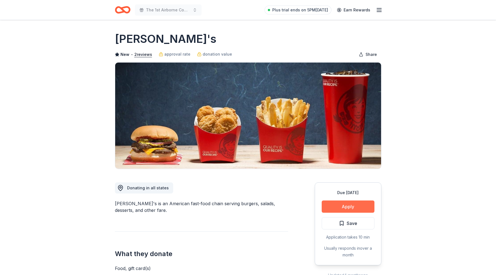
click at [345, 204] on button "Apply" at bounding box center [348, 206] width 53 height 12
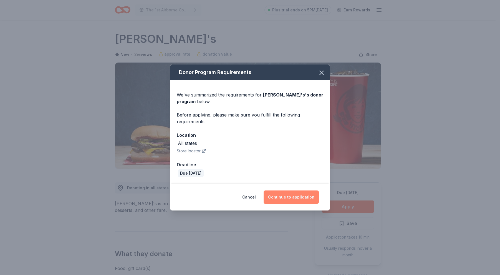
click at [297, 196] on button "Continue to application" at bounding box center [291, 196] width 55 height 13
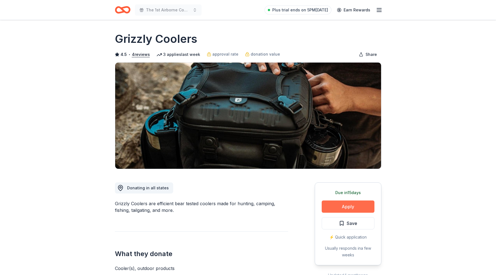
click at [344, 206] on button "Apply" at bounding box center [348, 206] width 53 height 12
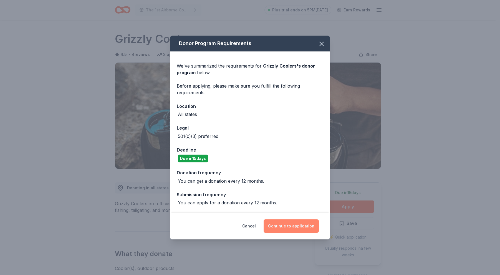
click at [300, 226] on button "Continue to application" at bounding box center [291, 225] width 55 height 13
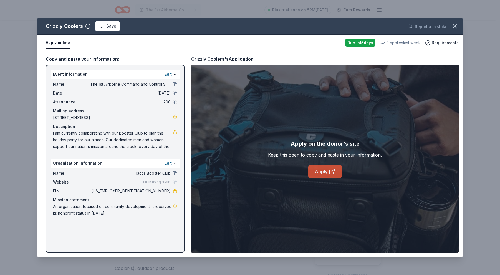
click at [321, 177] on link "Apply" at bounding box center [325, 171] width 34 height 13
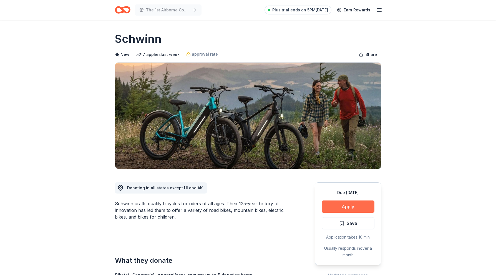
click at [357, 205] on button "Apply" at bounding box center [348, 206] width 53 height 12
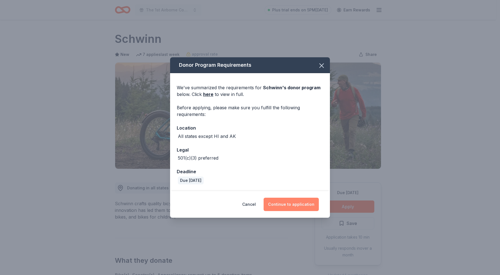
click at [293, 210] on button "Continue to application" at bounding box center [291, 203] width 55 height 13
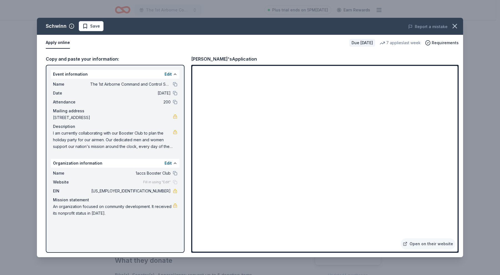
drag, startPoint x: 45, startPoint y: 27, endPoint x: 60, endPoint y: 28, distance: 14.8
click at [60, 28] on div "Schwinn Save" at bounding box center [165, 26] width 256 height 10
drag, startPoint x: 67, startPoint y: 26, endPoint x: 42, endPoint y: 27, distance: 25.0
click at [42, 27] on div "Schwinn Save" at bounding box center [165, 26] width 256 height 10
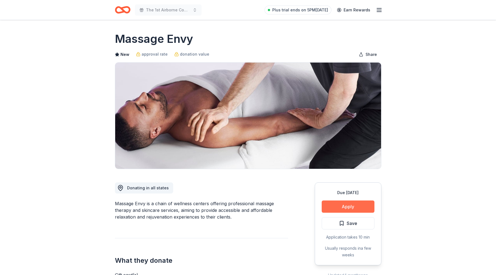
click at [344, 202] on button "Apply" at bounding box center [348, 206] width 53 height 12
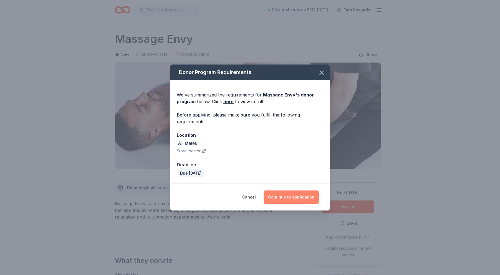
click at [311, 198] on button "Continue to application" at bounding box center [291, 196] width 55 height 13
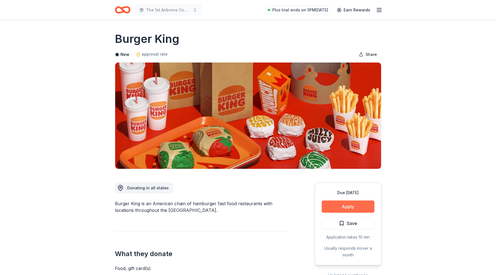
click at [343, 207] on button "Apply" at bounding box center [348, 206] width 53 height 12
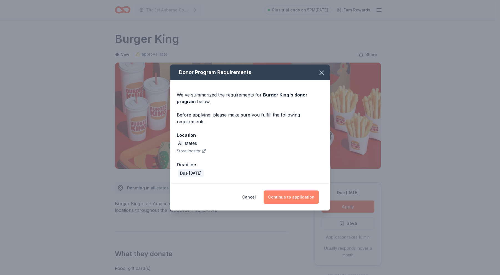
click at [281, 196] on button "Continue to application" at bounding box center [291, 196] width 55 height 13
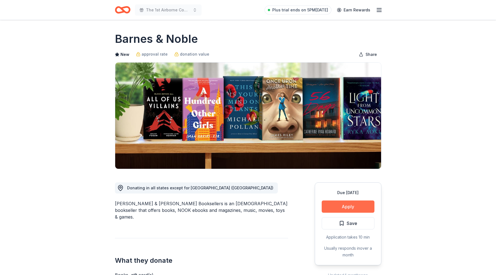
click at [336, 204] on button "Apply" at bounding box center [348, 206] width 53 height 12
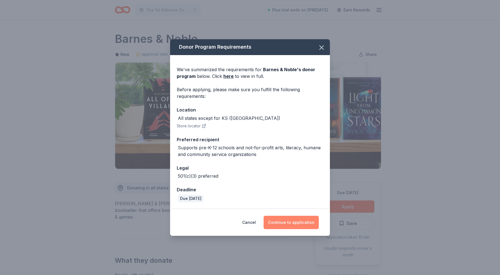
click at [287, 226] on button "Continue to application" at bounding box center [291, 221] width 55 height 13
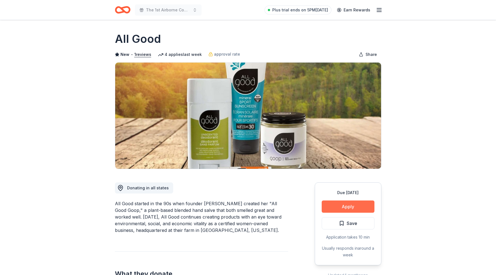
click at [364, 208] on button "Apply" at bounding box center [348, 206] width 53 height 12
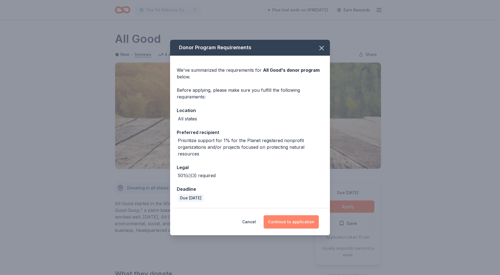
click at [283, 226] on button "Continue to application" at bounding box center [291, 221] width 55 height 13
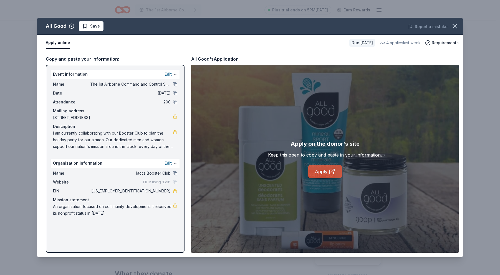
click at [315, 172] on link "Apply" at bounding box center [325, 171] width 34 height 13
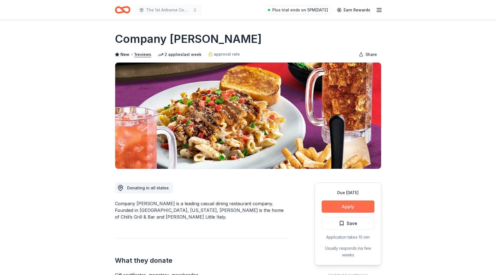
click at [344, 207] on button "Apply" at bounding box center [348, 206] width 53 height 12
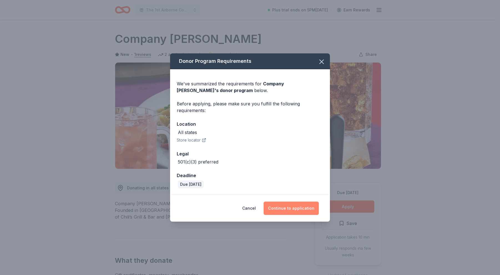
click at [293, 209] on button "Continue to application" at bounding box center [291, 207] width 55 height 13
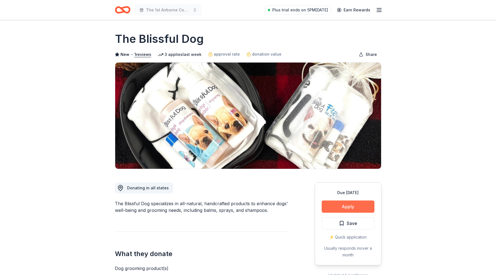
click at [343, 207] on button "Apply" at bounding box center [348, 206] width 53 height 12
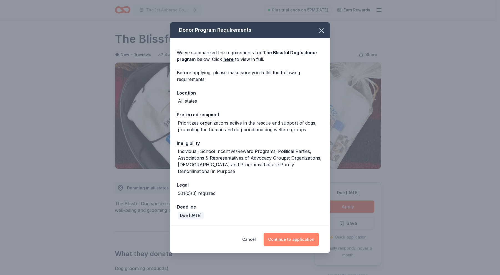
click at [298, 235] on button "Continue to application" at bounding box center [291, 238] width 55 height 13
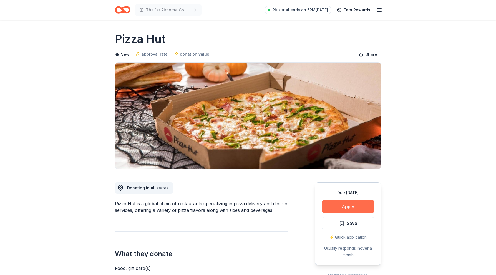
click at [341, 208] on button "Apply" at bounding box center [348, 206] width 53 height 12
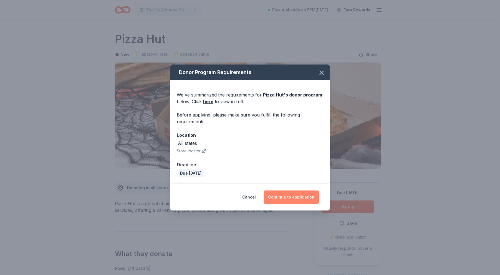
click at [306, 195] on button "Continue to application" at bounding box center [291, 196] width 55 height 13
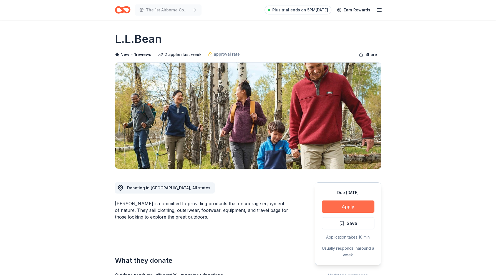
click at [367, 205] on button "Apply" at bounding box center [348, 206] width 53 height 12
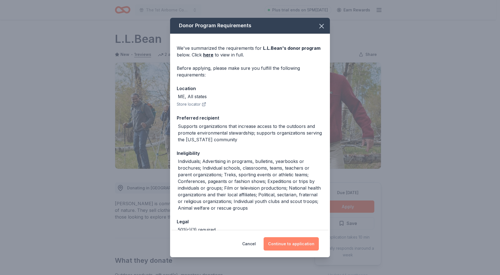
click at [305, 243] on button "Continue to application" at bounding box center [291, 243] width 55 height 13
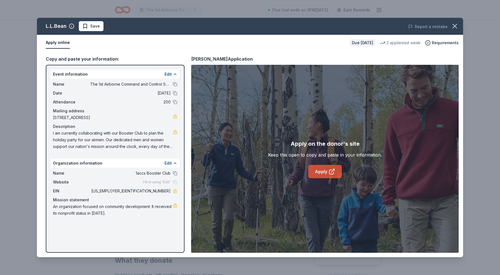
click at [319, 172] on link "Apply" at bounding box center [325, 171] width 34 height 13
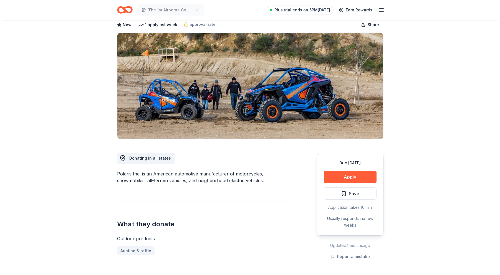
scroll to position [83, 0]
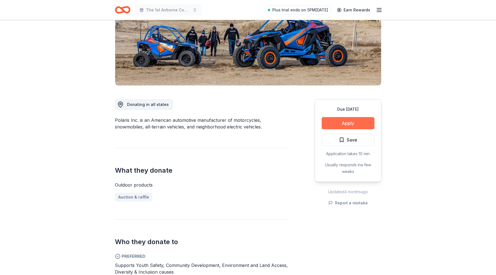
click at [350, 122] on button "Apply" at bounding box center [348, 123] width 53 height 12
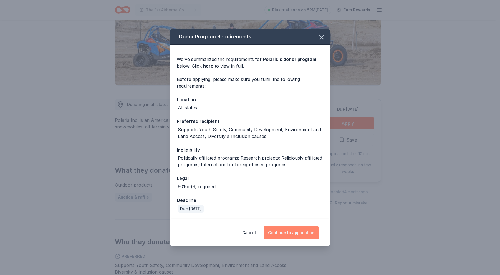
click at [289, 227] on button "Continue to application" at bounding box center [291, 232] width 55 height 13
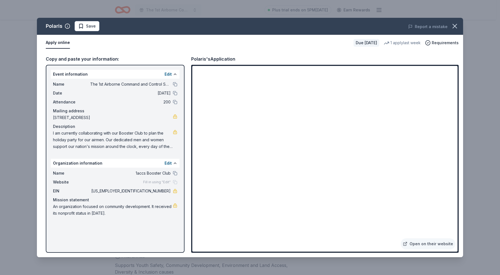
click at [268, 49] on div "Apply online Due in 45 days 1 apply last week Requirements" at bounding box center [250, 43] width 426 height 16
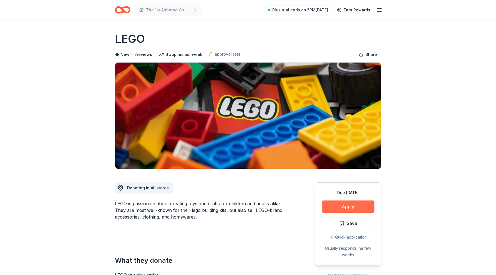
click at [350, 204] on button "Apply" at bounding box center [348, 206] width 53 height 12
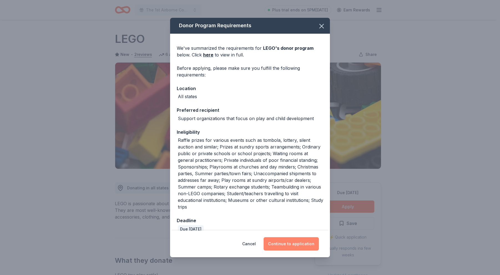
click at [300, 243] on button "Continue to application" at bounding box center [291, 243] width 55 height 13
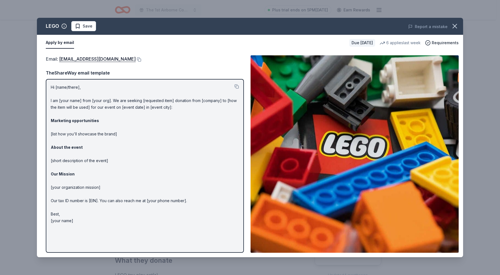
click at [104, 60] on div "Email : charity@lego.com" at bounding box center [145, 58] width 198 height 7
click at [136, 59] on button at bounding box center [139, 59] width 6 height 4
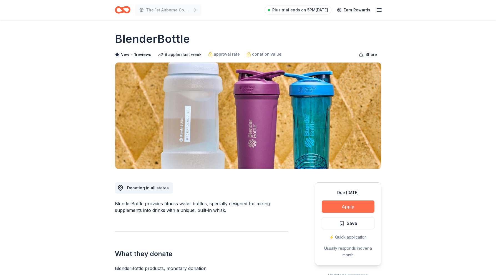
click at [357, 200] on button "Apply" at bounding box center [348, 206] width 53 height 12
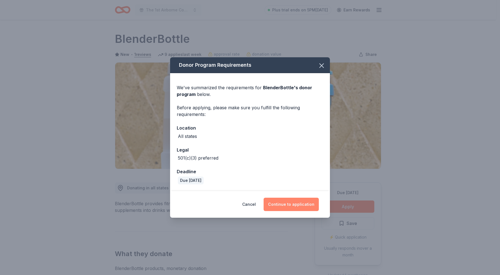
click at [293, 204] on button "Continue to application" at bounding box center [291, 203] width 55 height 13
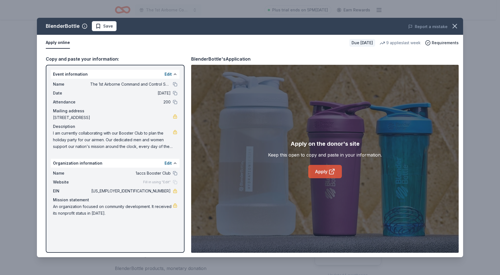
click at [310, 170] on link "Apply" at bounding box center [325, 171] width 34 height 13
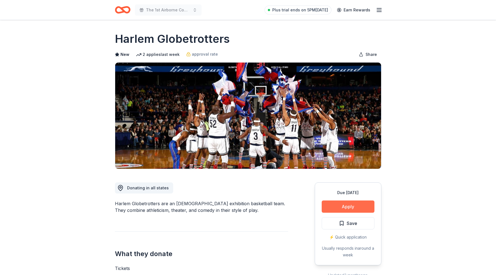
click at [341, 205] on button "Apply" at bounding box center [348, 206] width 53 height 12
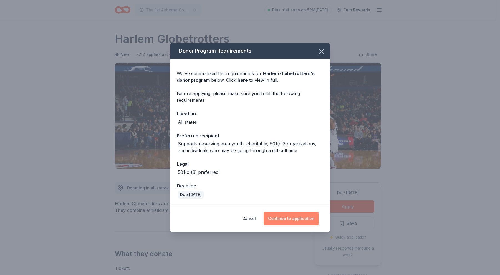
click at [281, 219] on button "Continue to application" at bounding box center [291, 218] width 55 height 13
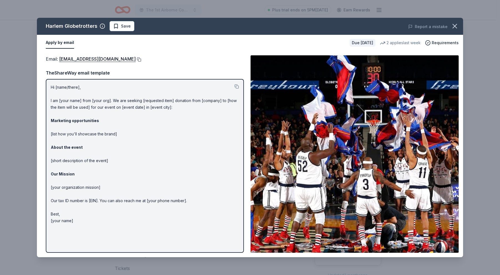
click at [136, 60] on button at bounding box center [139, 59] width 6 height 4
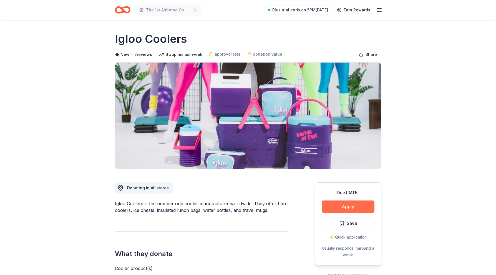
click at [352, 207] on button "Apply" at bounding box center [348, 206] width 53 height 12
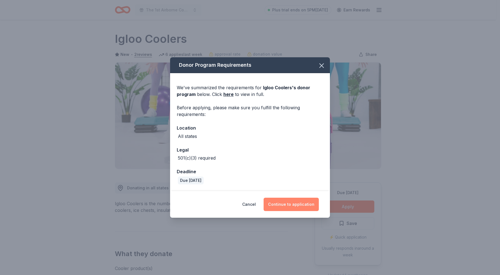
click at [277, 205] on button "Continue to application" at bounding box center [291, 203] width 55 height 13
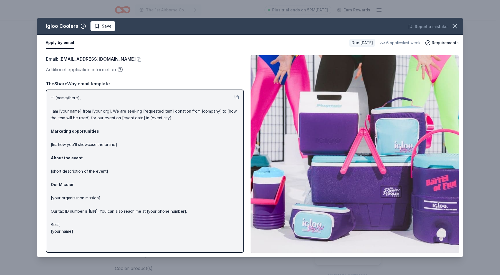
click at [136, 58] on button at bounding box center [139, 59] width 6 height 4
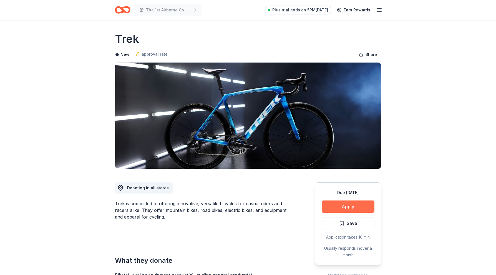
click at [349, 206] on button "Apply" at bounding box center [348, 206] width 53 height 12
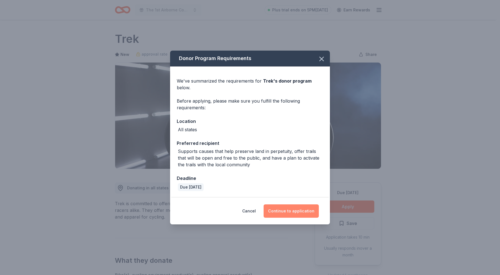
click at [297, 210] on button "Continue to application" at bounding box center [291, 210] width 55 height 13
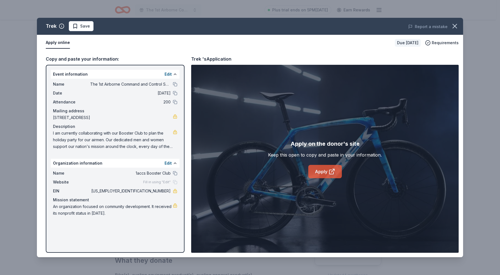
click at [320, 170] on link "Apply" at bounding box center [325, 171] width 34 height 13
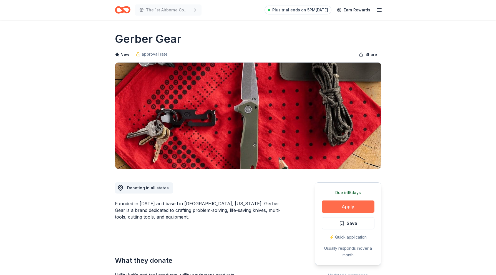
click at [352, 201] on button "Apply" at bounding box center [348, 206] width 53 height 12
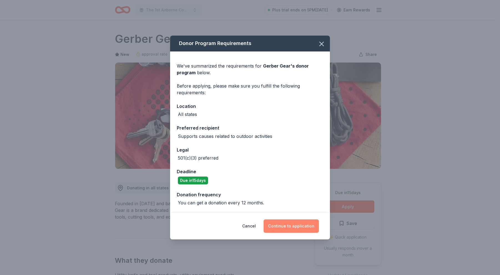
click at [300, 226] on button "Continue to application" at bounding box center [291, 225] width 55 height 13
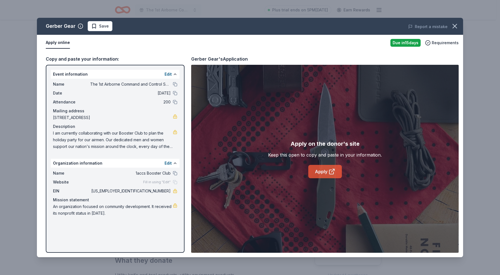
click at [328, 177] on link "Apply" at bounding box center [325, 171] width 34 height 13
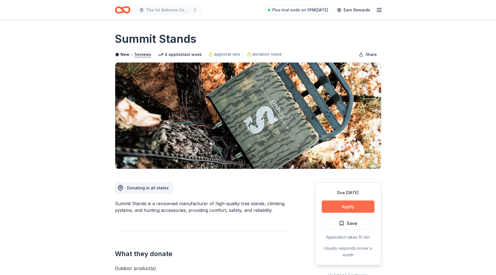
click at [334, 201] on button "Apply" at bounding box center [348, 206] width 53 height 12
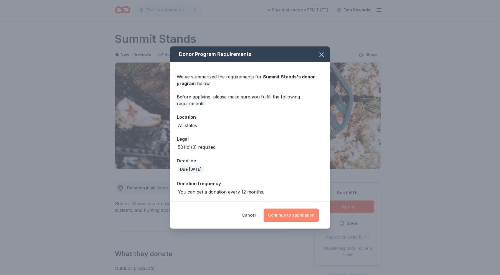
click at [307, 210] on button "Continue to application" at bounding box center [291, 214] width 55 height 13
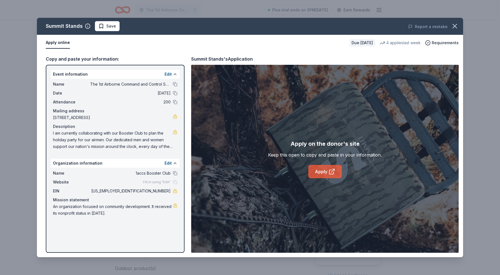
click at [314, 173] on link "Apply" at bounding box center [325, 171] width 34 height 13
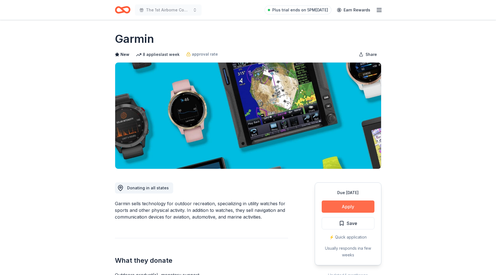
click at [348, 204] on button "Apply" at bounding box center [348, 206] width 53 height 12
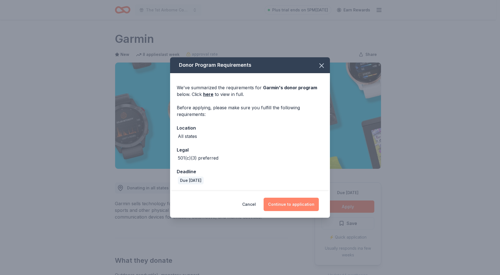
click at [287, 203] on button "Continue to application" at bounding box center [291, 203] width 55 height 13
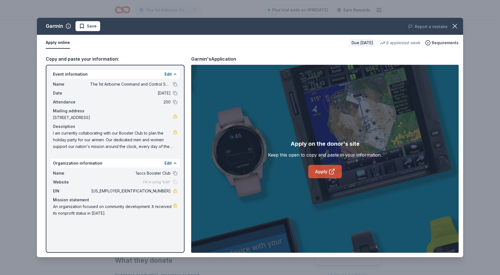
click at [317, 177] on link "Apply" at bounding box center [325, 171] width 34 height 13
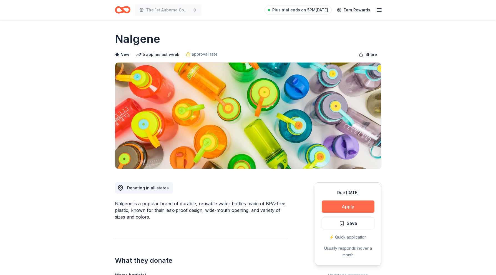
click at [332, 206] on button "Apply" at bounding box center [348, 206] width 53 height 12
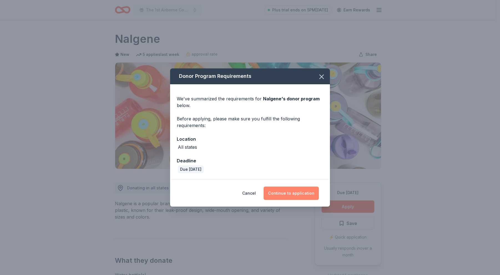
click at [297, 188] on button "Continue to application" at bounding box center [291, 192] width 55 height 13
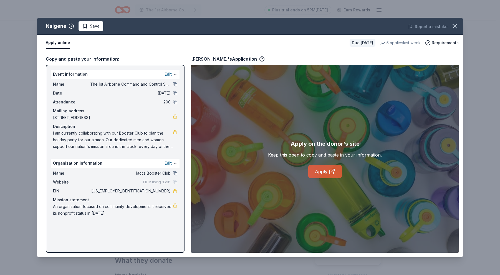
click at [323, 172] on link "Apply" at bounding box center [325, 171] width 34 height 13
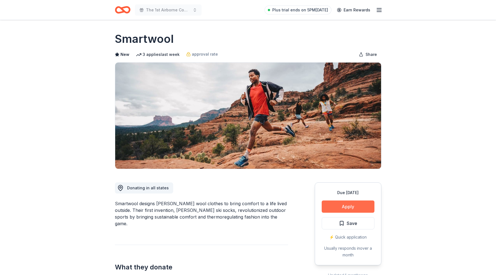
click at [341, 207] on button "Apply" at bounding box center [348, 206] width 53 height 12
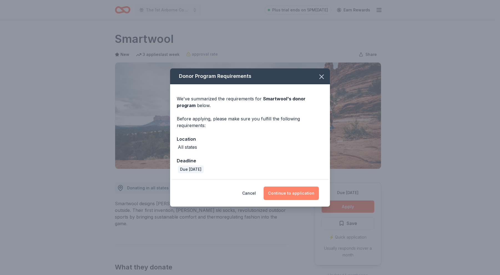
click at [294, 194] on button "Continue to application" at bounding box center [291, 192] width 55 height 13
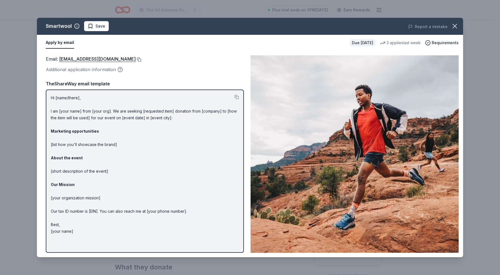
click at [136, 58] on button at bounding box center [139, 59] width 6 height 4
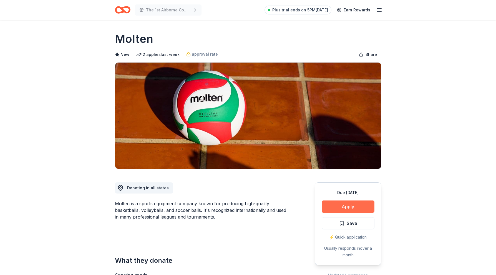
click at [348, 206] on button "Apply" at bounding box center [348, 206] width 53 height 12
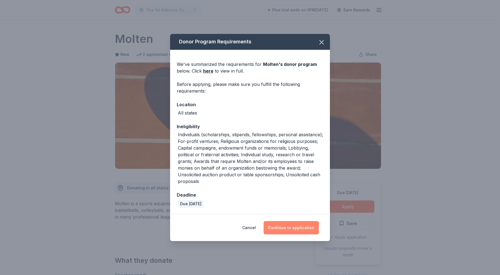
click at [307, 227] on button "Continue to application" at bounding box center [291, 227] width 55 height 13
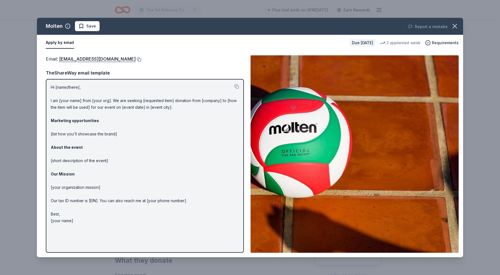
click at [136, 58] on button at bounding box center [139, 59] width 6 height 4
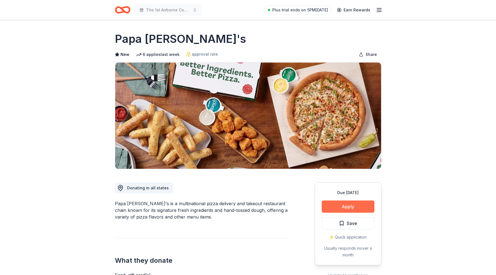
click at [342, 201] on button "Apply" at bounding box center [348, 206] width 53 height 12
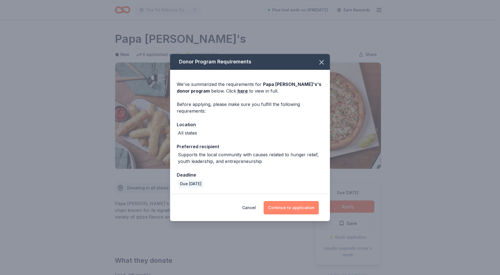
click at [295, 207] on button "Continue to application" at bounding box center [291, 207] width 55 height 13
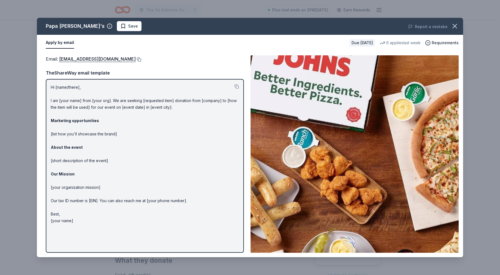
click at [136, 60] on button at bounding box center [139, 59] width 6 height 4
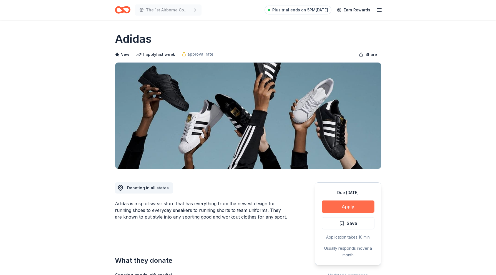
click at [333, 201] on button "Apply" at bounding box center [348, 206] width 53 height 12
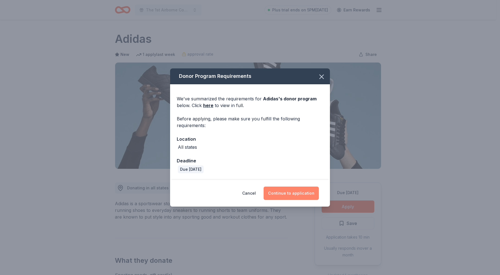
click at [307, 195] on button "Continue to application" at bounding box center [291, 192] width 55 height 13
